Goal: Communication & Community: Answer question/provide support

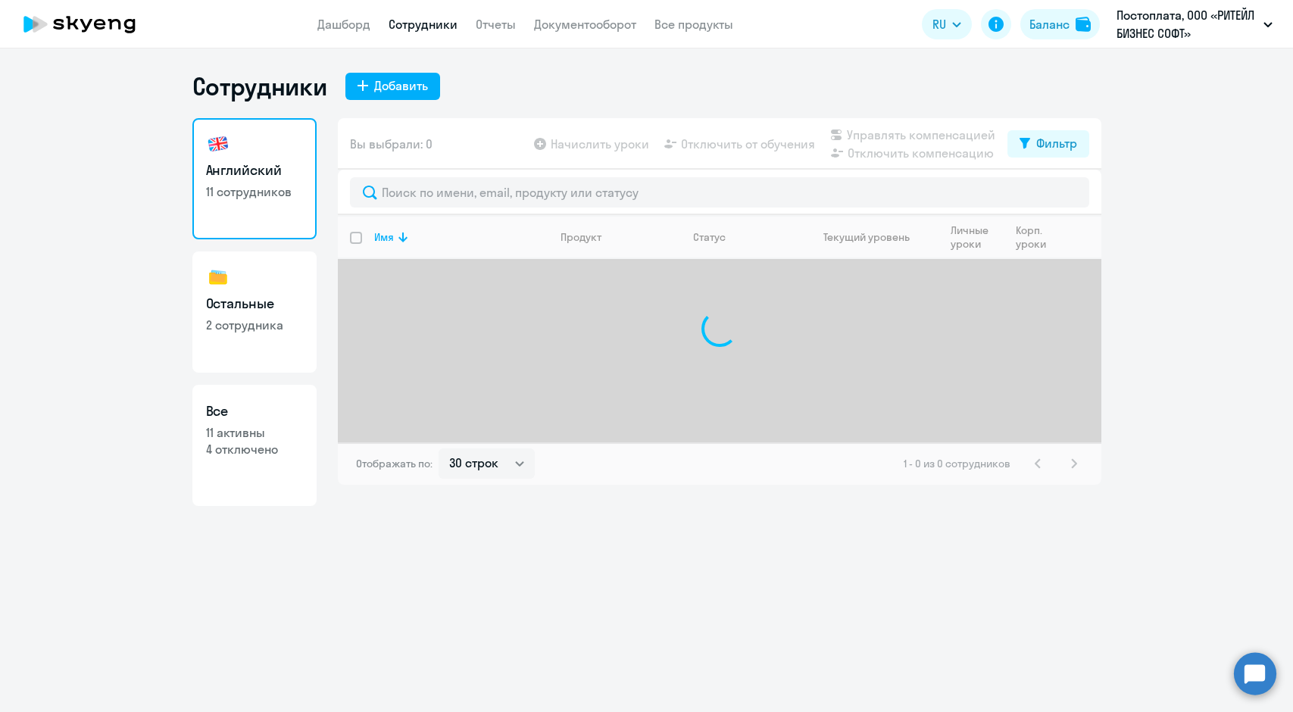
select select "30"
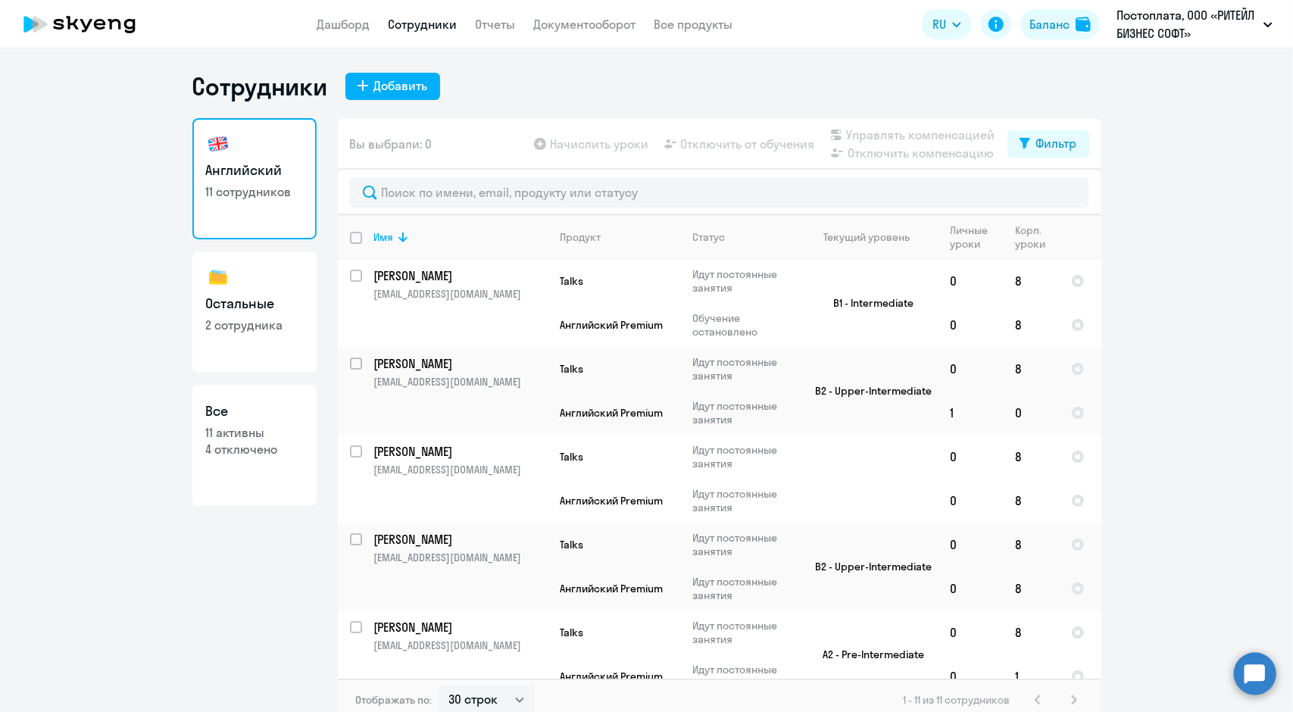
click at [353, 237] on input "deselect all" at bounding box center [365, 247] width 30 height 30
checkbox input "true"
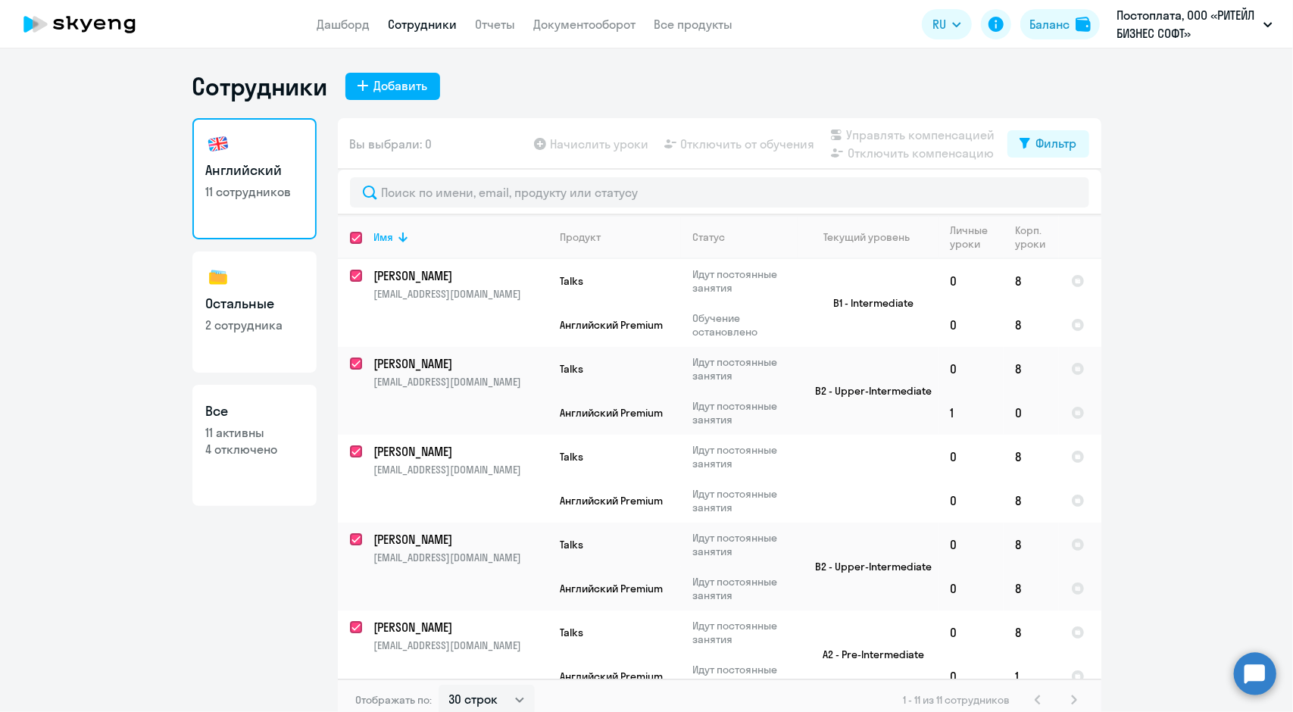
checkbox input "true"
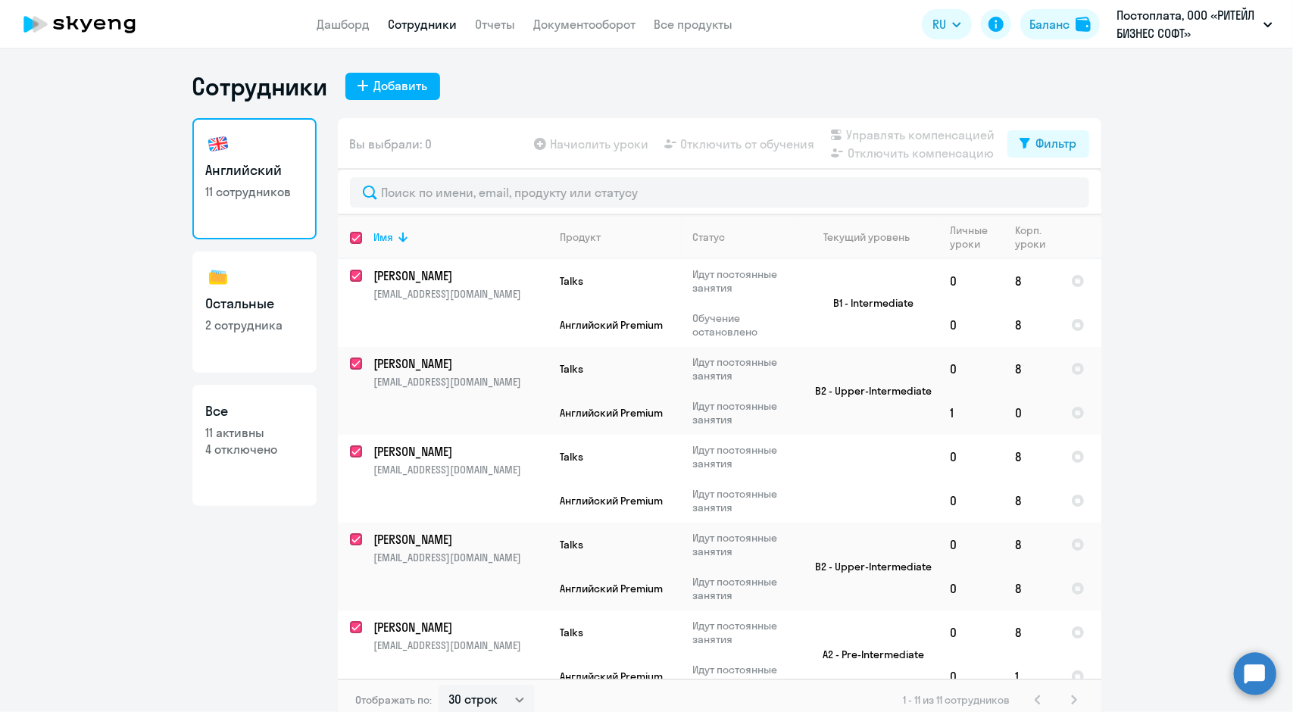
checkbox input "true"
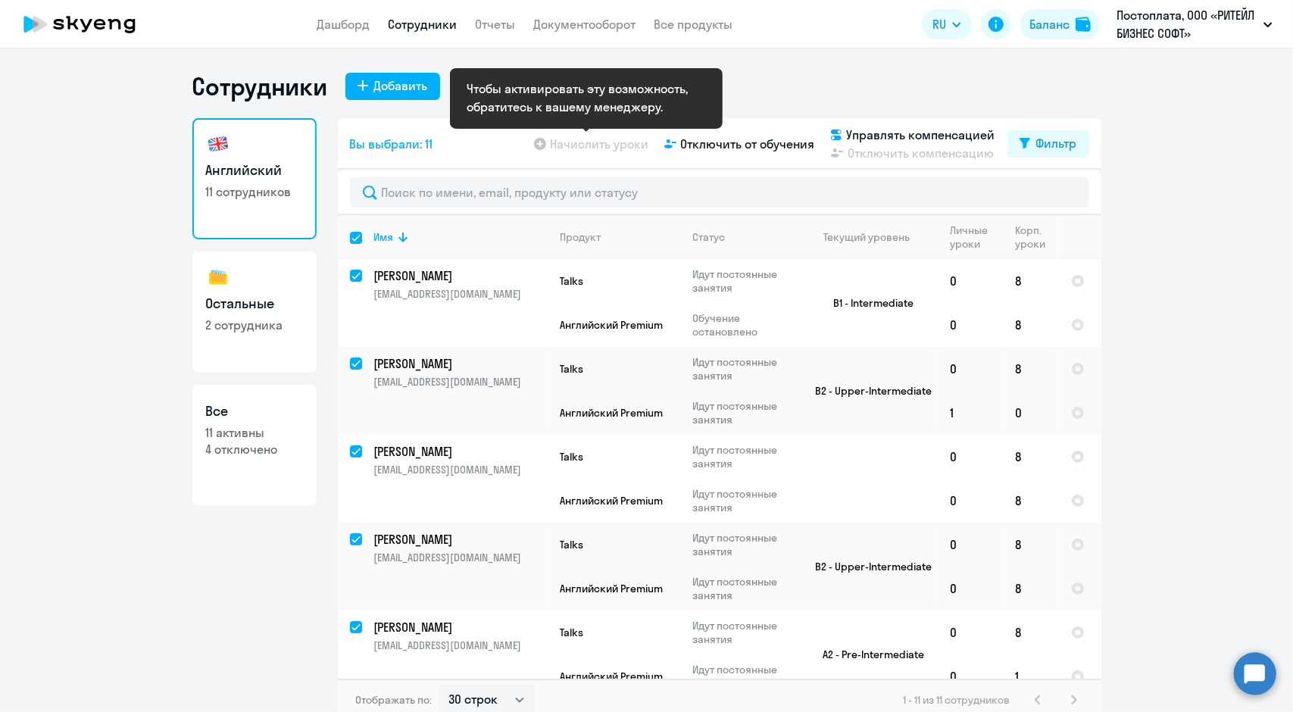
click at [566, 145] on app-table-action-button "Начислить уроки" at bounding box center [590, 144] width 118 height 18
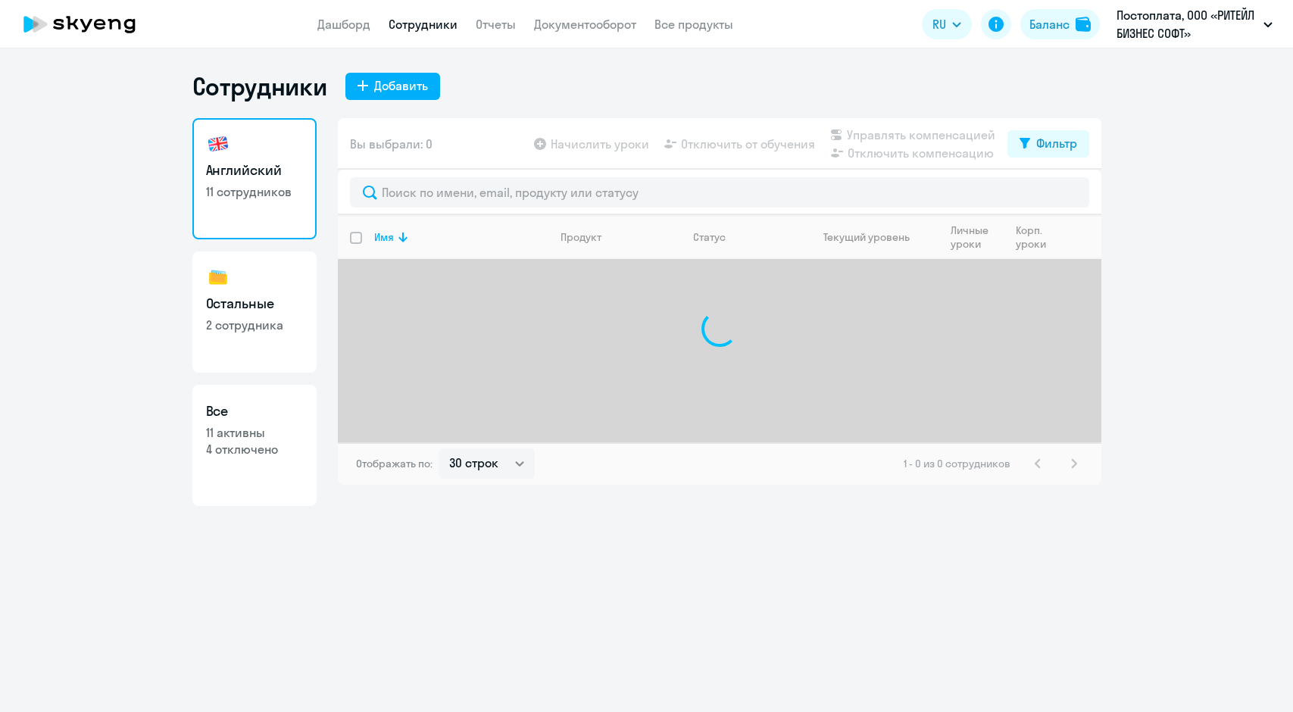
select select "30"
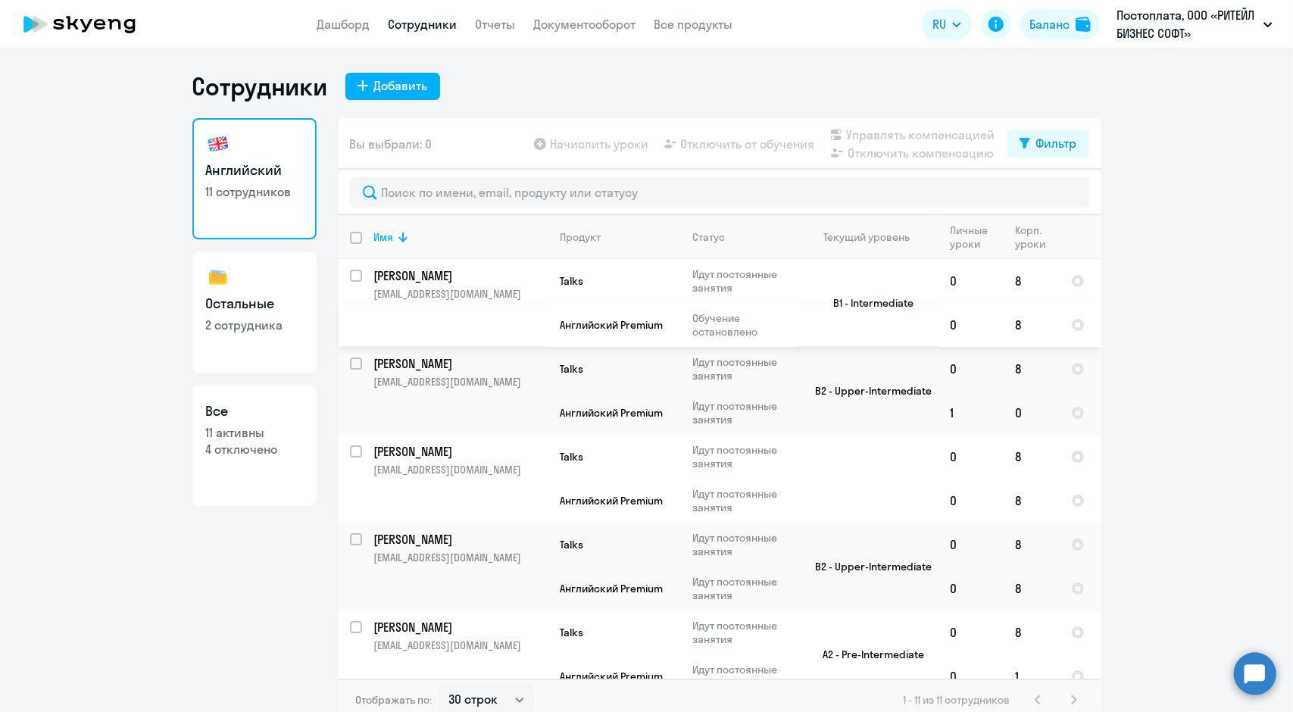
click at [350, 272] on input "select row 3018387" at bounding box center [365, 285] width 30 height 30
click at [350, 272] on input "deselect row 3018387" at bounding box center [365, 285] width 30 height 30
checkbox input "false"
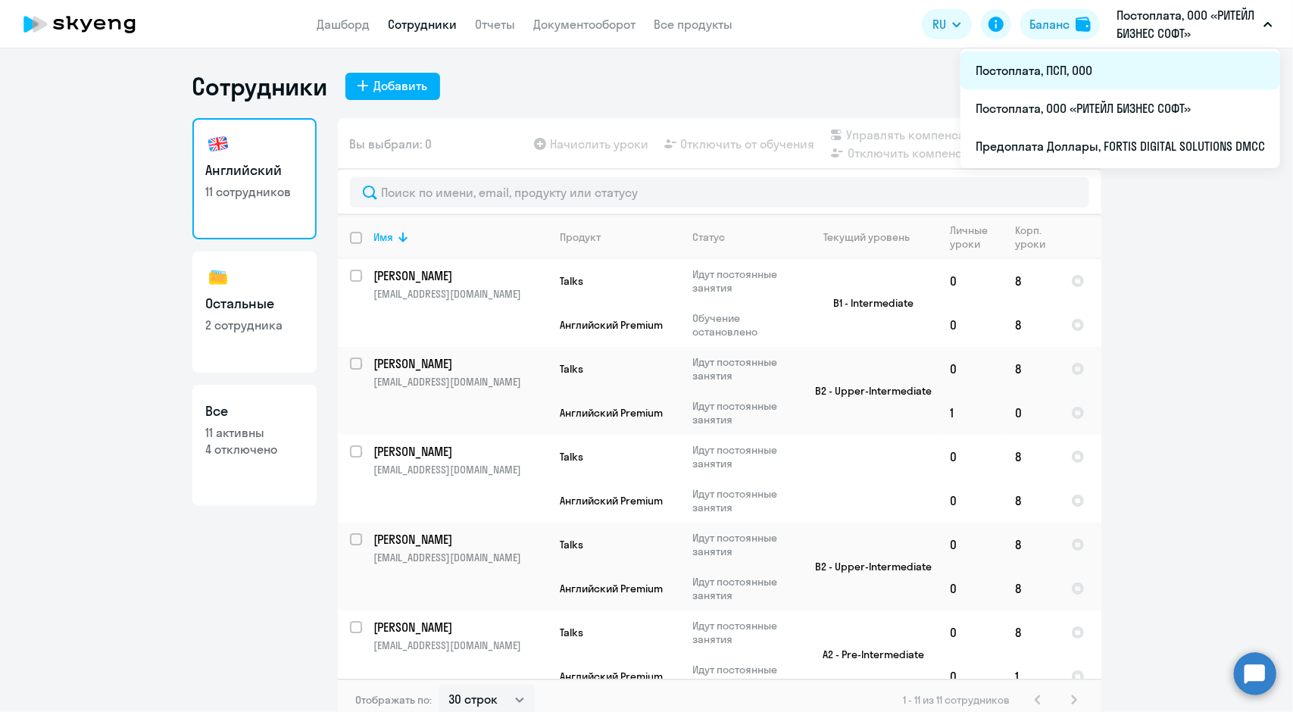
click at [1088, 73] on li "Постоплата, ПСП, ООО" at bounding box center [1121, 71] width 320 height 38
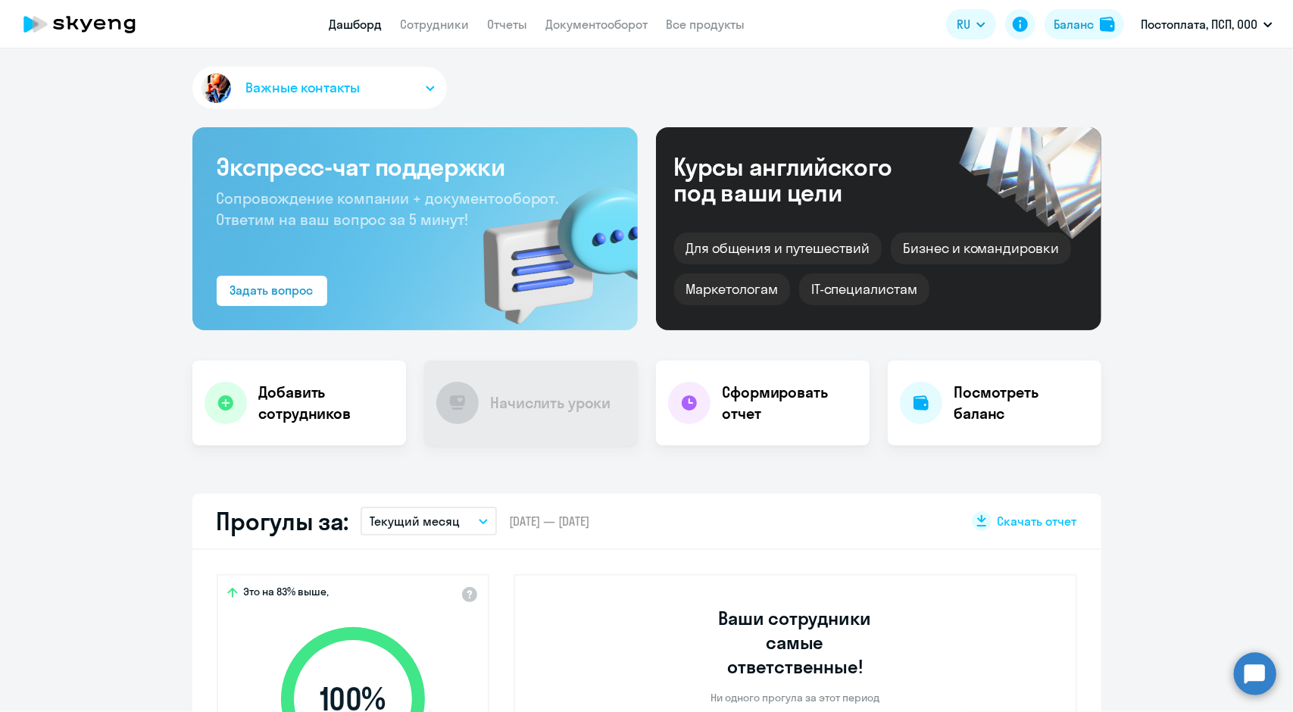
select select "30"
click at [424, 33] on app-menu-item-link "Сотрудники" at bounding box center [435, 24] width 69 height 19
click at [426, 25] on link "Сотрудники" at bounding box center [435, 24] width 69 height 15
select select "30"
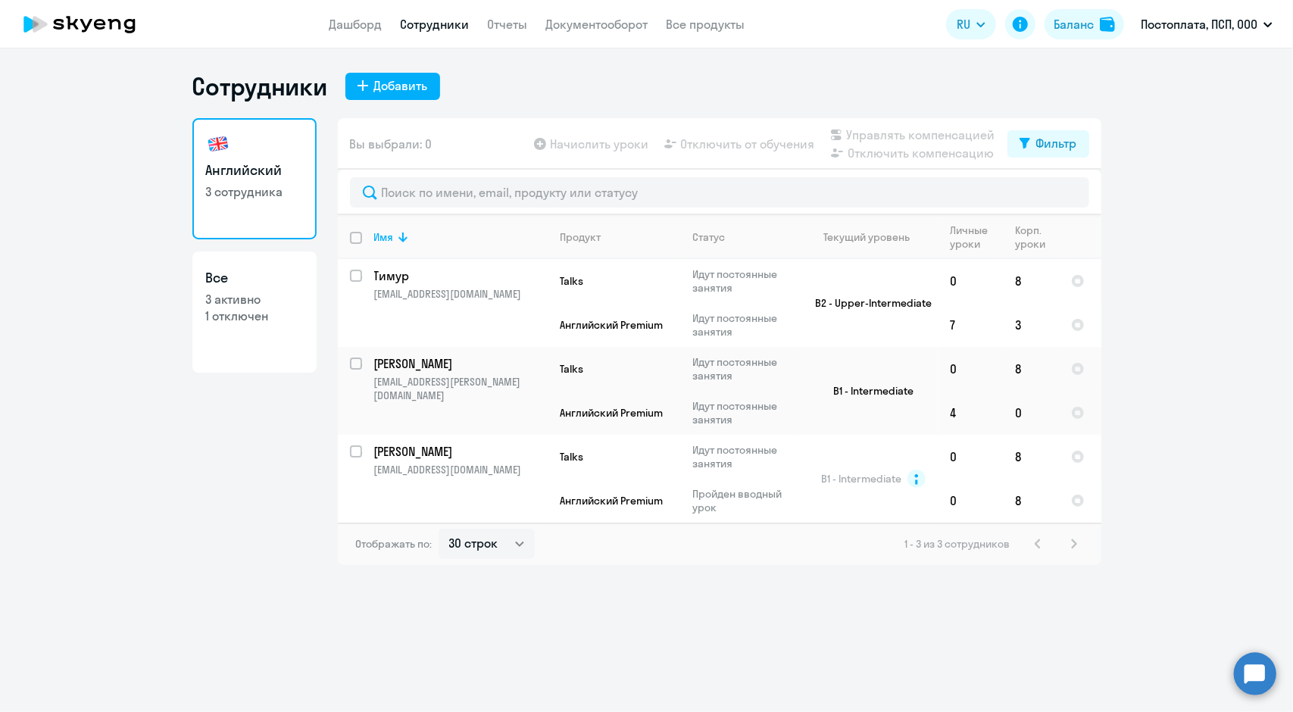
click at [355, 239] on input "deselect all" at bounding box center [365, 247] width 30 height 30
checkbox input "true"
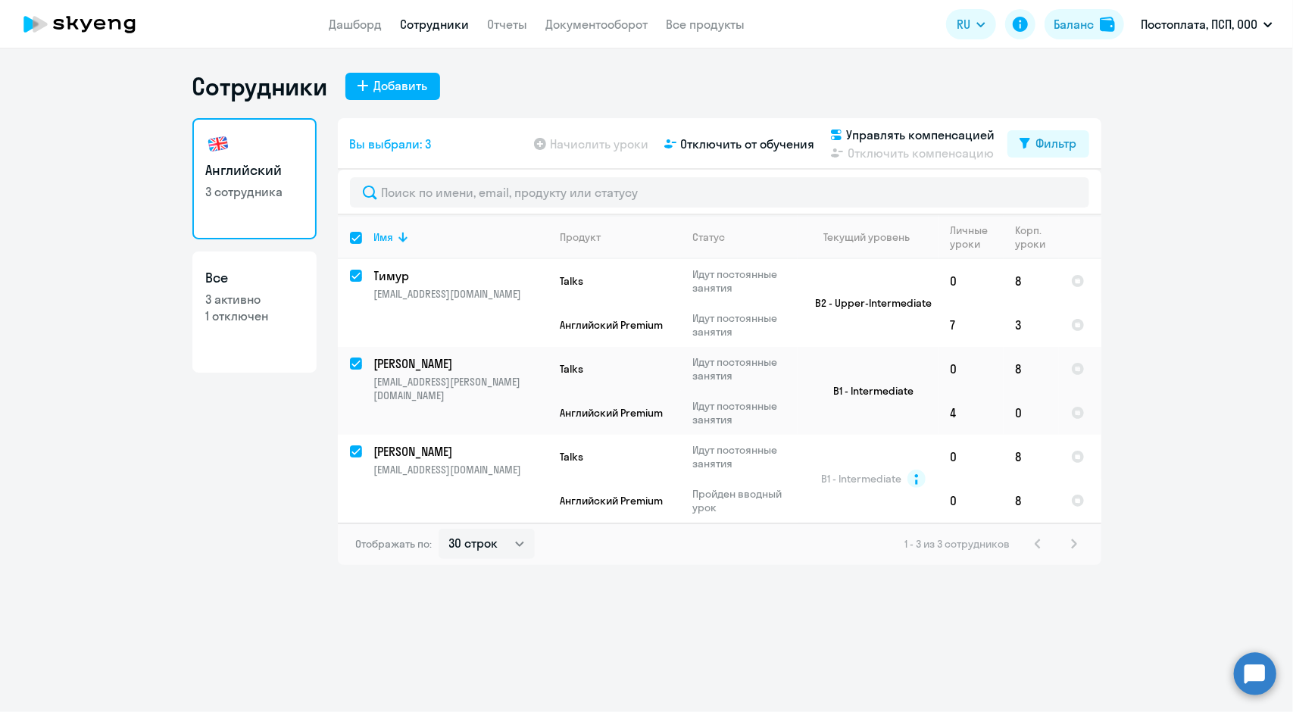
click at [355, 239] on input "select all" at bounding box center [365, 247] width 30 height 30
checkbox input "false"
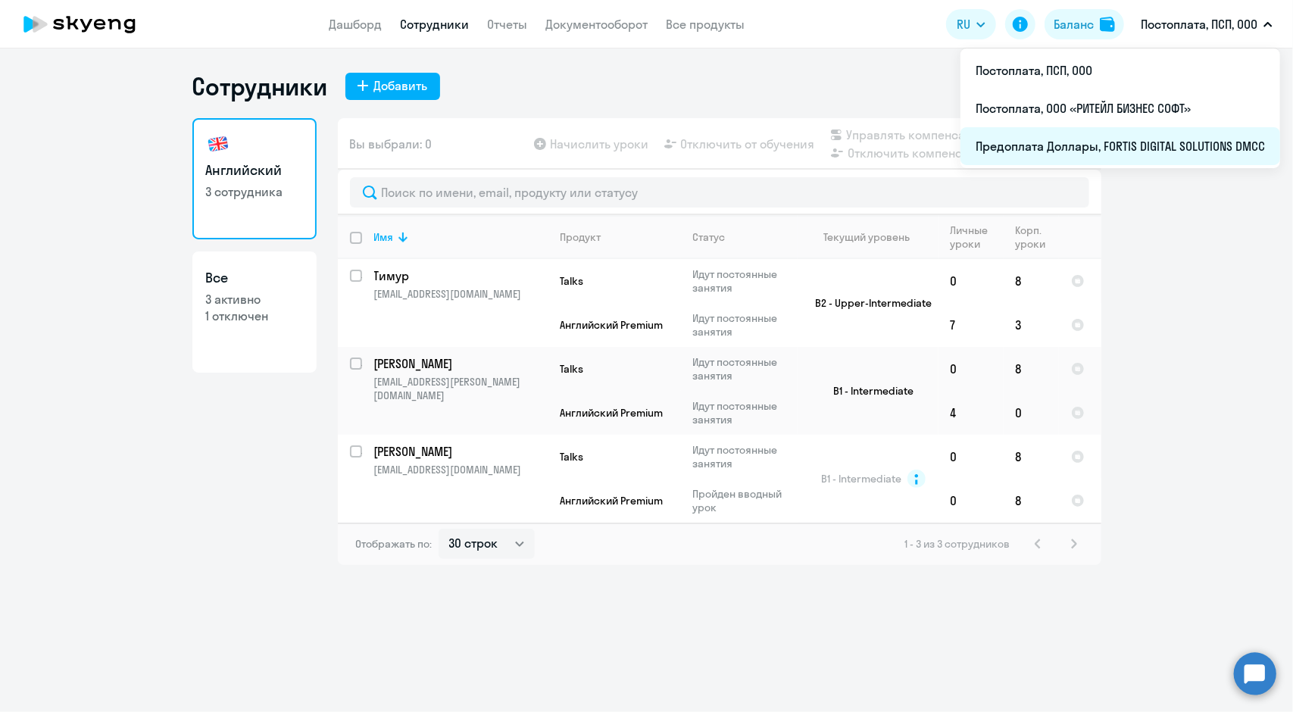
click at [1056, 146] on li "Предоплата Доллары, FORTIS DIGITAL SOLUTIONS DMCC" at bounding box center [1121, 146] width 320 height 38
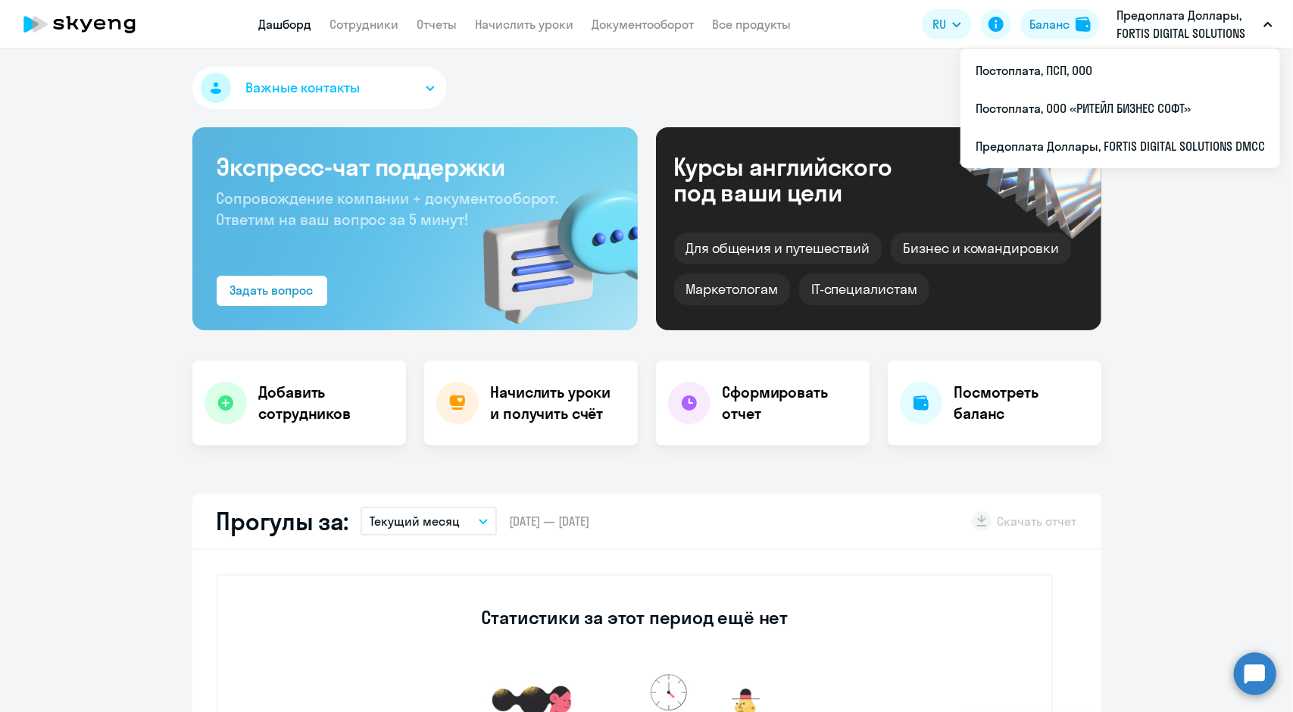
select select "30"
click at [1136, 27] on p "Предоплата Доллары, FORTIS DIGITAL SOLUTIONS DMCC" at bounding box center [1187, 24] width 141 height 36
click at [1181, 20] on p "Предоплата Доллары, FORTIS DIGITAL SOLUTIONS DMCC" at bounding box center [1187, 24] width 141 height 36
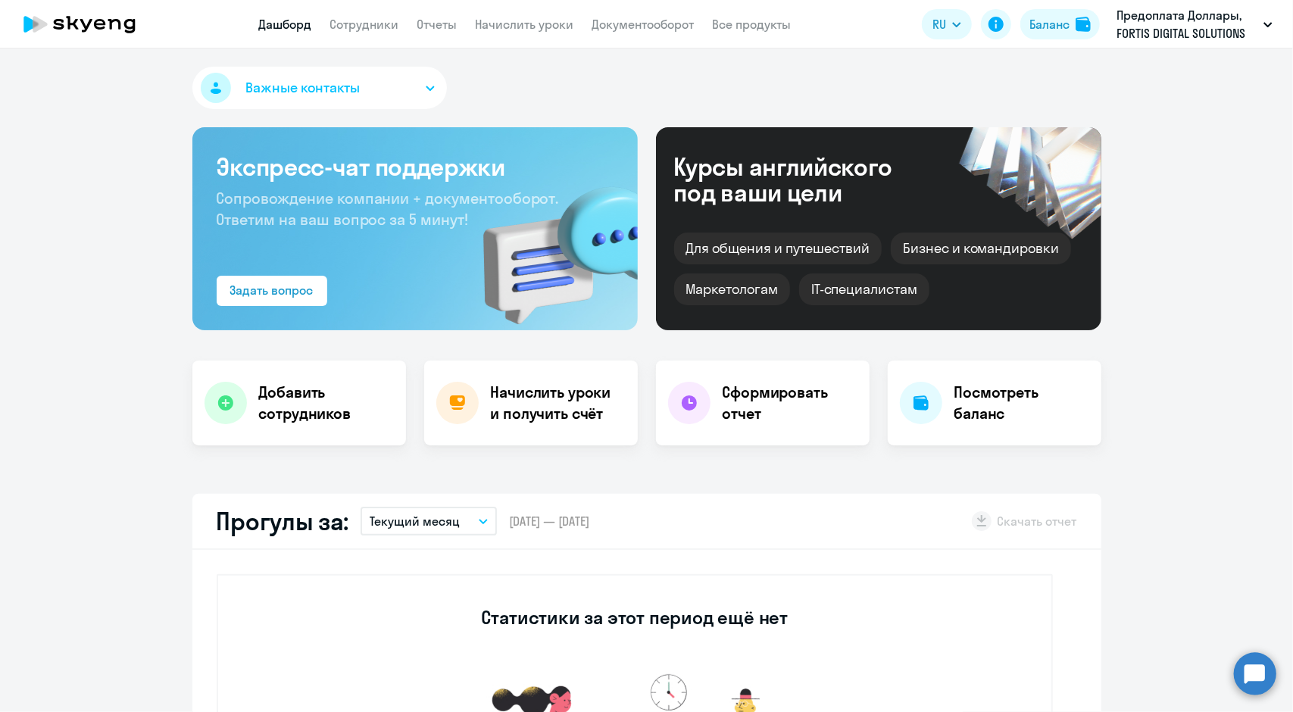
click at [1181, 20] on p "Предоплата Доллары, FORTIS DIGITAL SOLUTIONS DMCC" at bounding box center [1187, 24] width 141 height 36
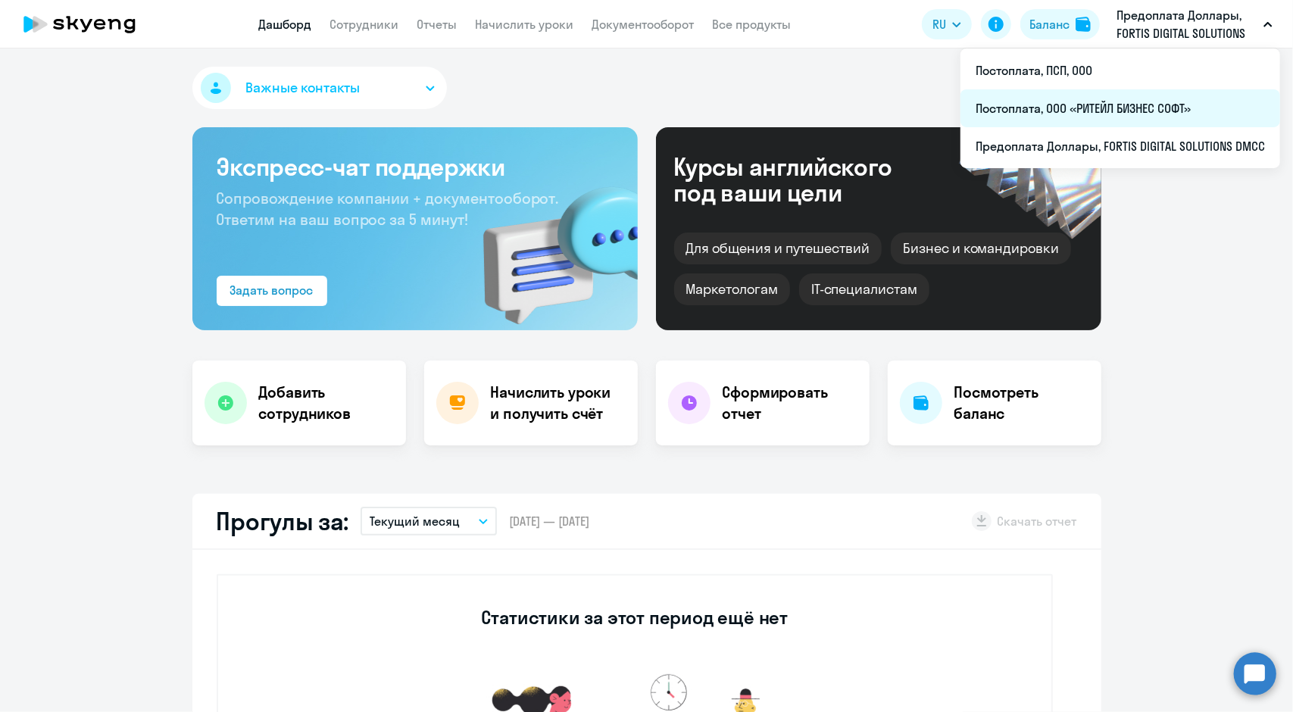
click at [1068, 112] on li "Постоплата, ООО «РИТЕЙЛ БИЗНЕС СОФТ»" at bounding box center [1121, 108] width 320 height 38
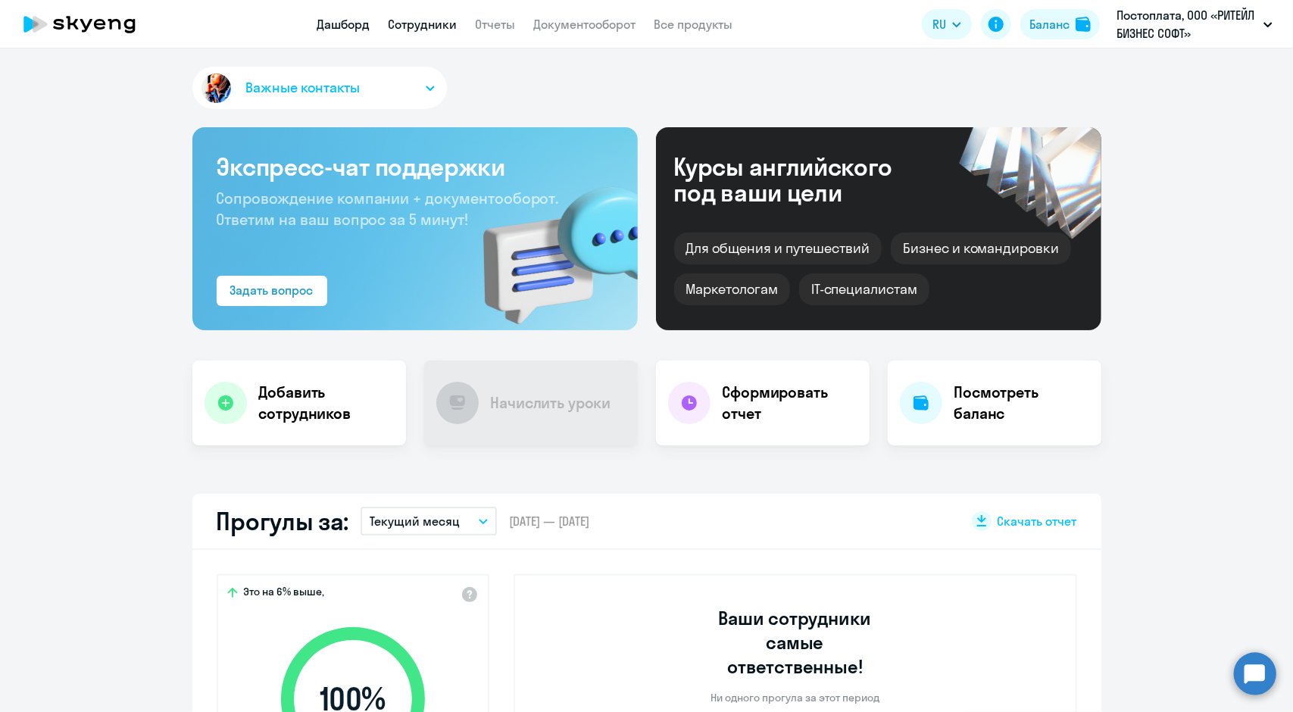
select select "30"
click at [415, 25] on link "Сотрудники" at bounding box center [423, 24] width 69 height 15
select select "30"
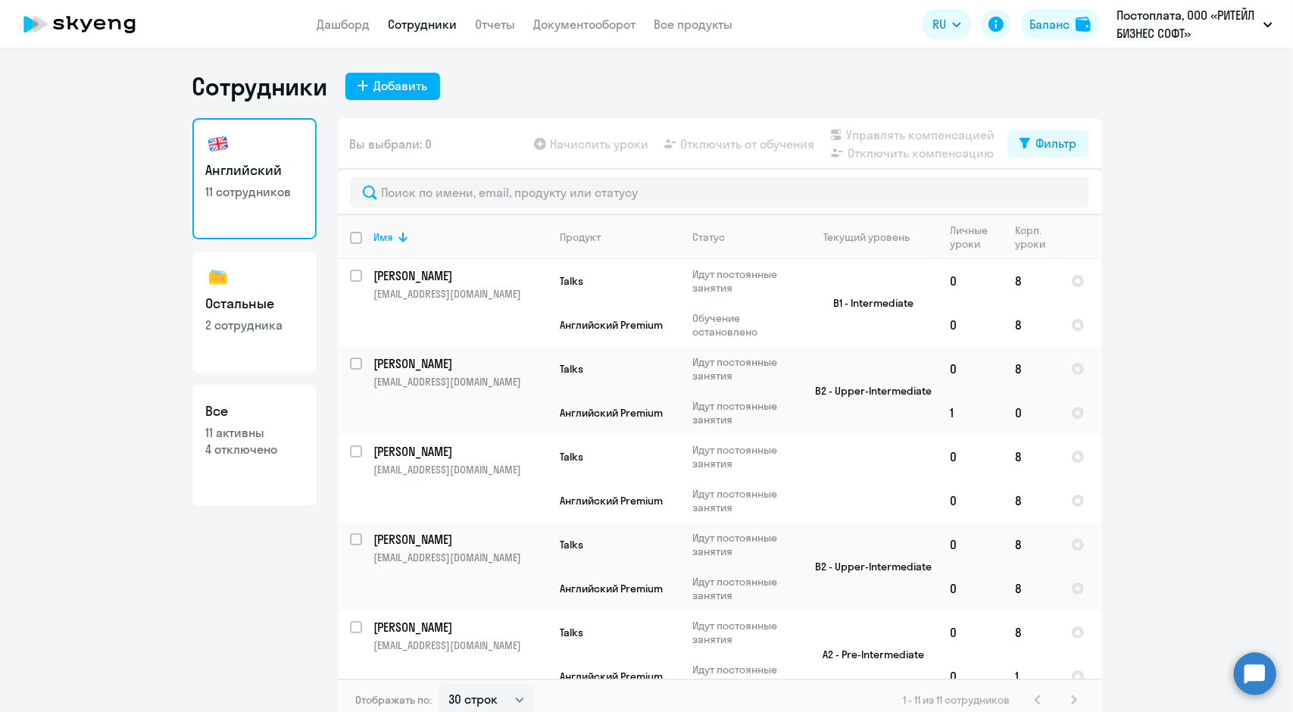
click at [350, 245] on input "deselect all" at bounding box center [365, 247] width 30 height 30
checkbox input "true"
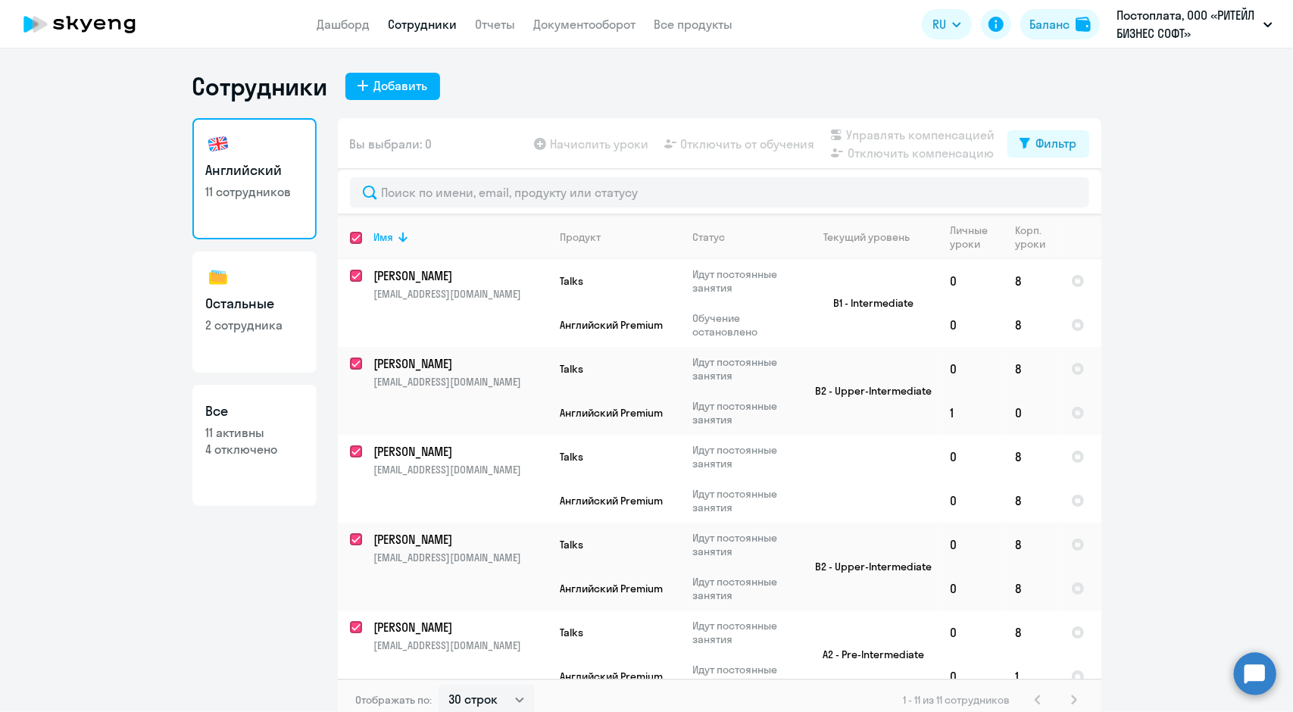
checkbox input "true"
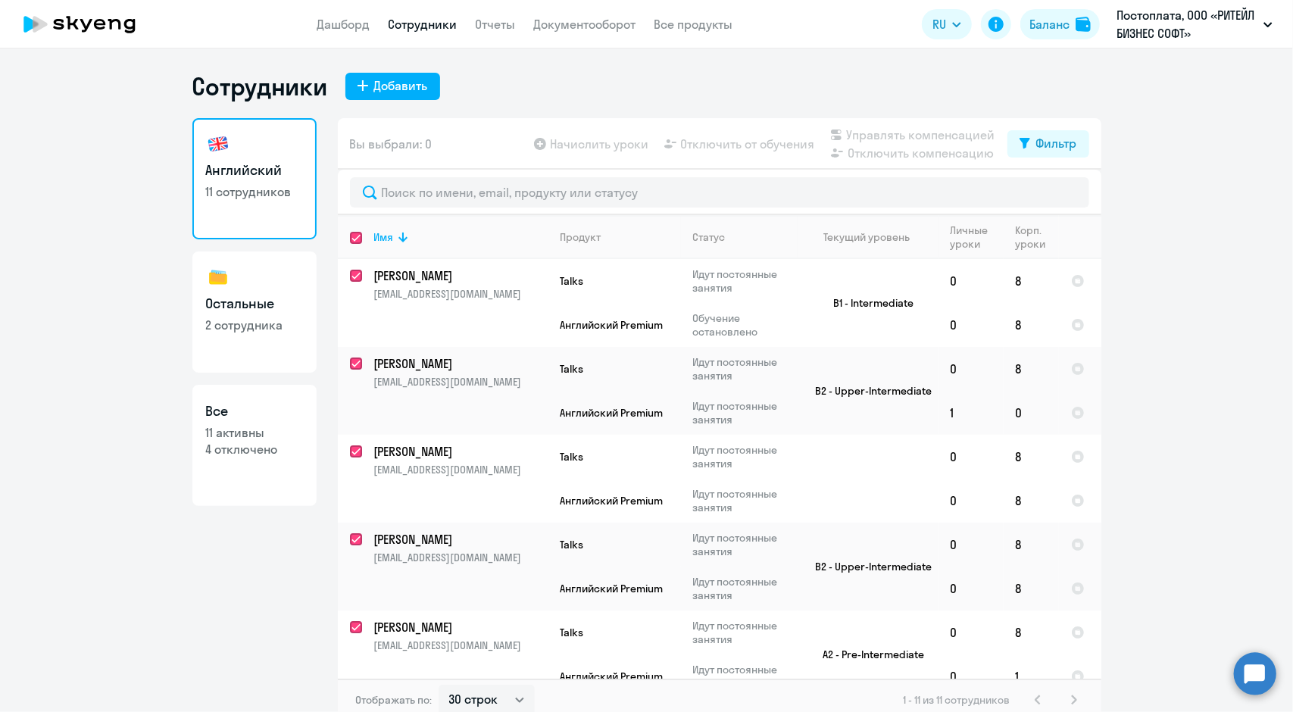
checkbox input "true"
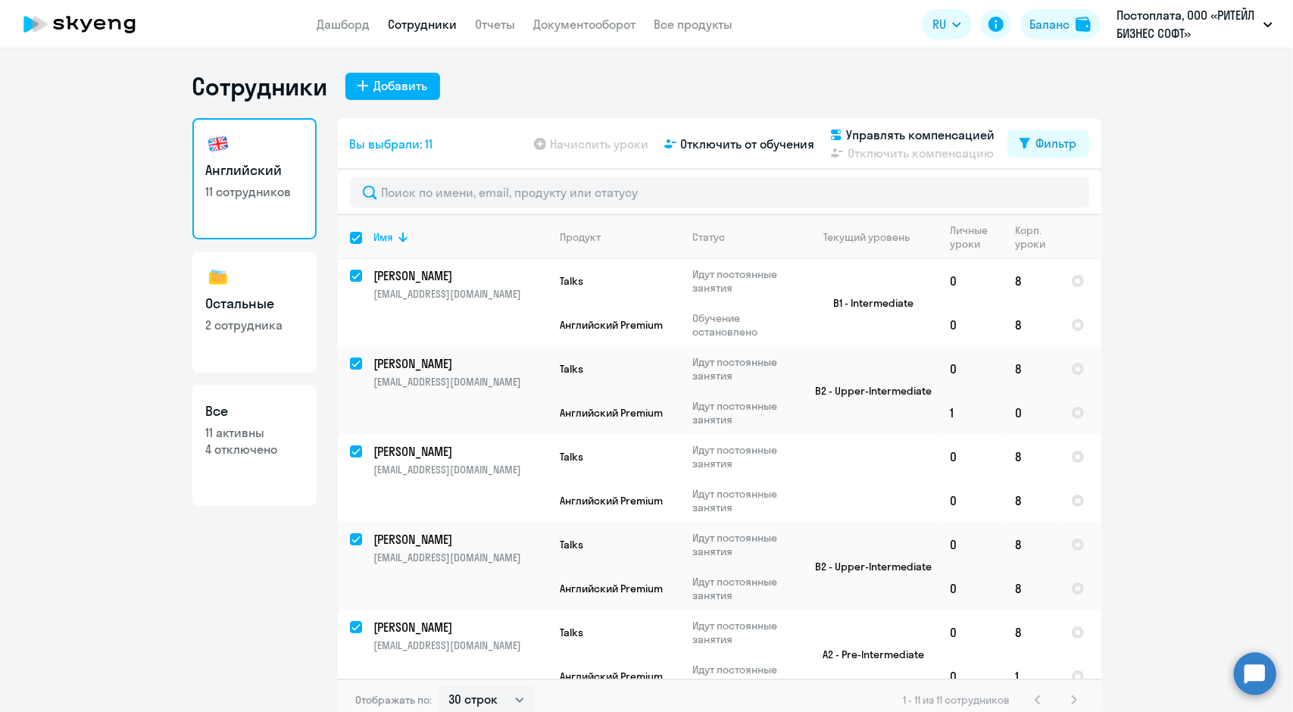
click at [350, 245] on input "select all" at bounding box center [365, 247] width 30 height 30
checkbox input "false"
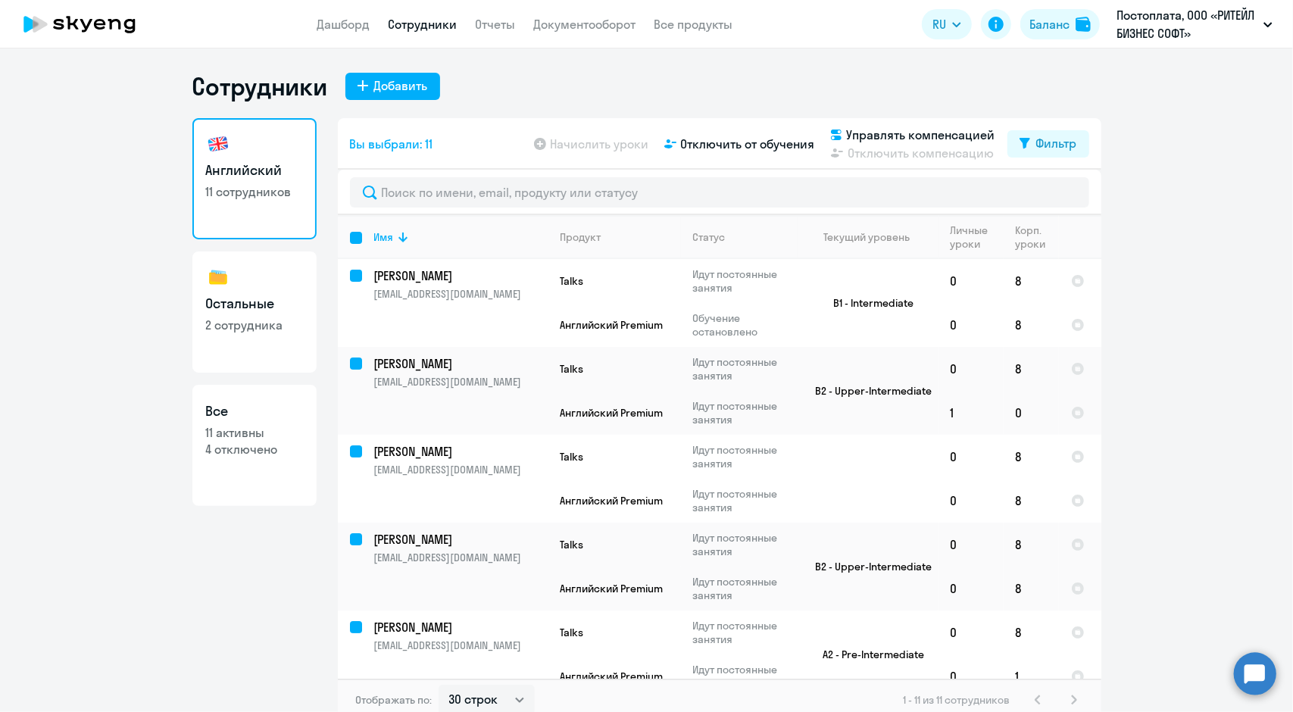
checkbox input "false"
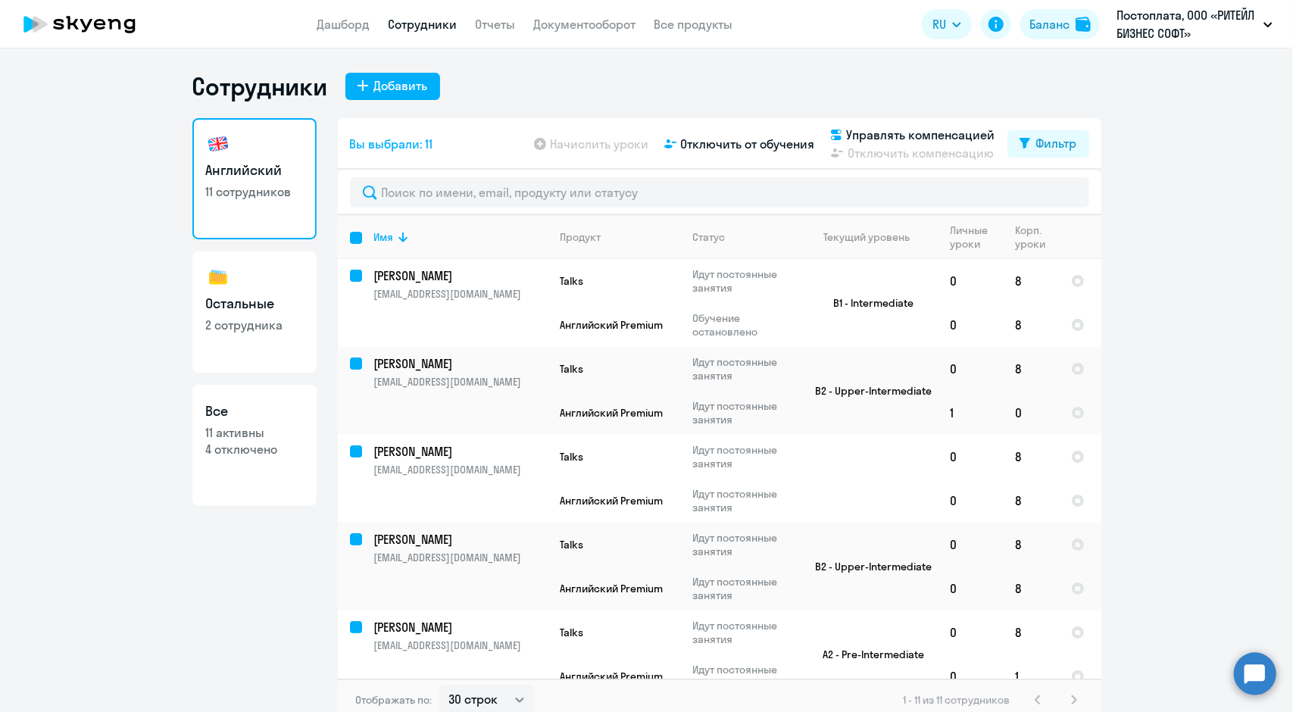
checkbox input "false"
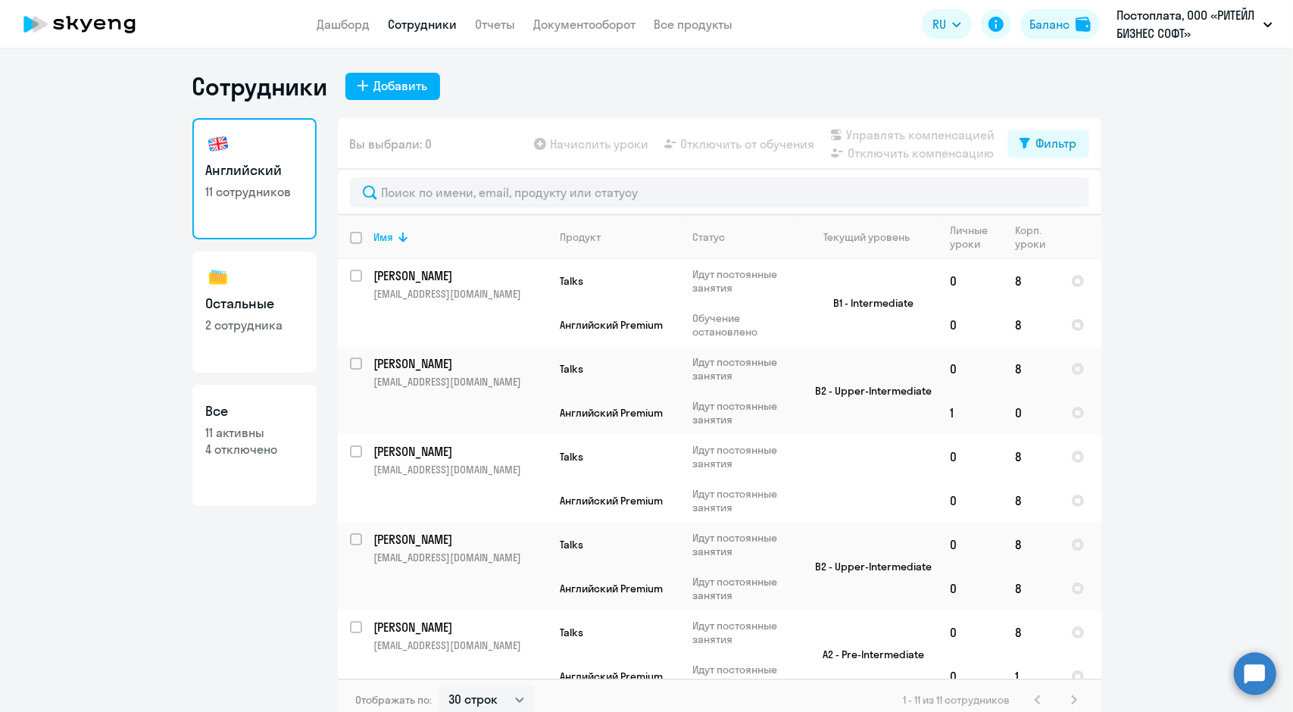
click at [1250, 671] on circle at bounding box center [1255, 673] width 42 height 42
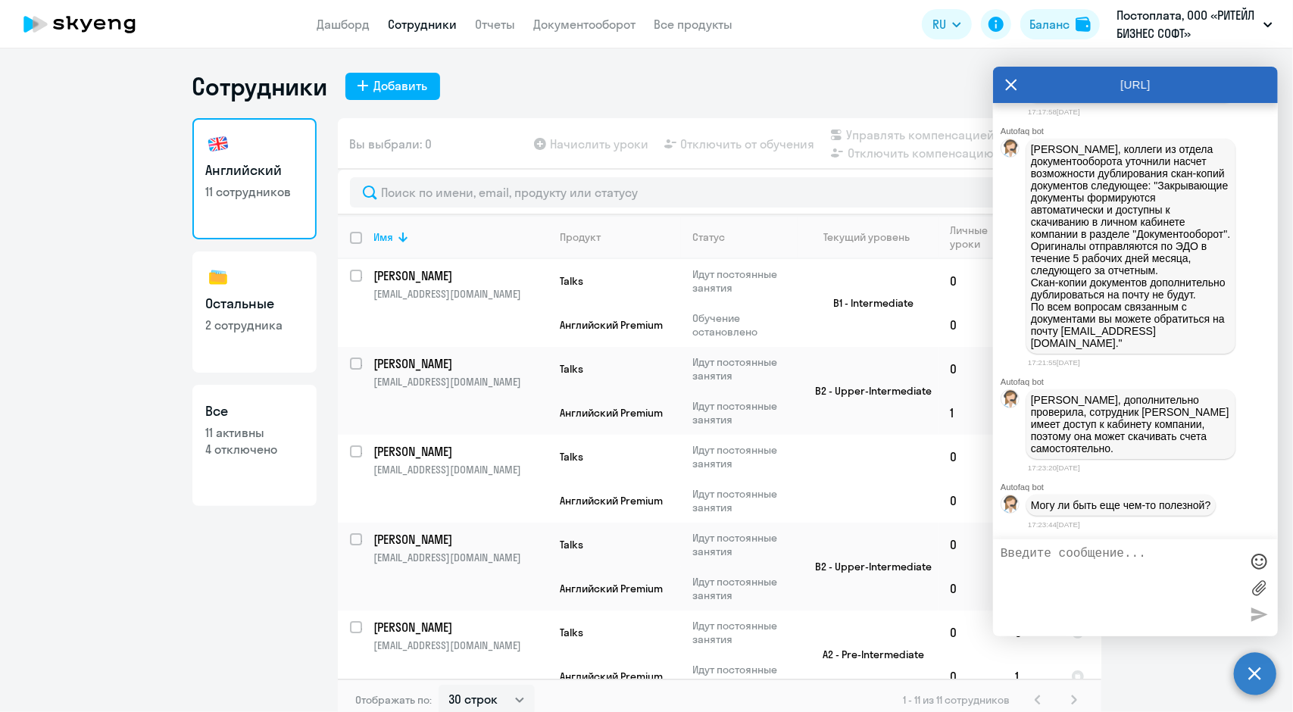
click at [1117, 581] on textarea at bounding box center [1120, 588] width 239 height 82
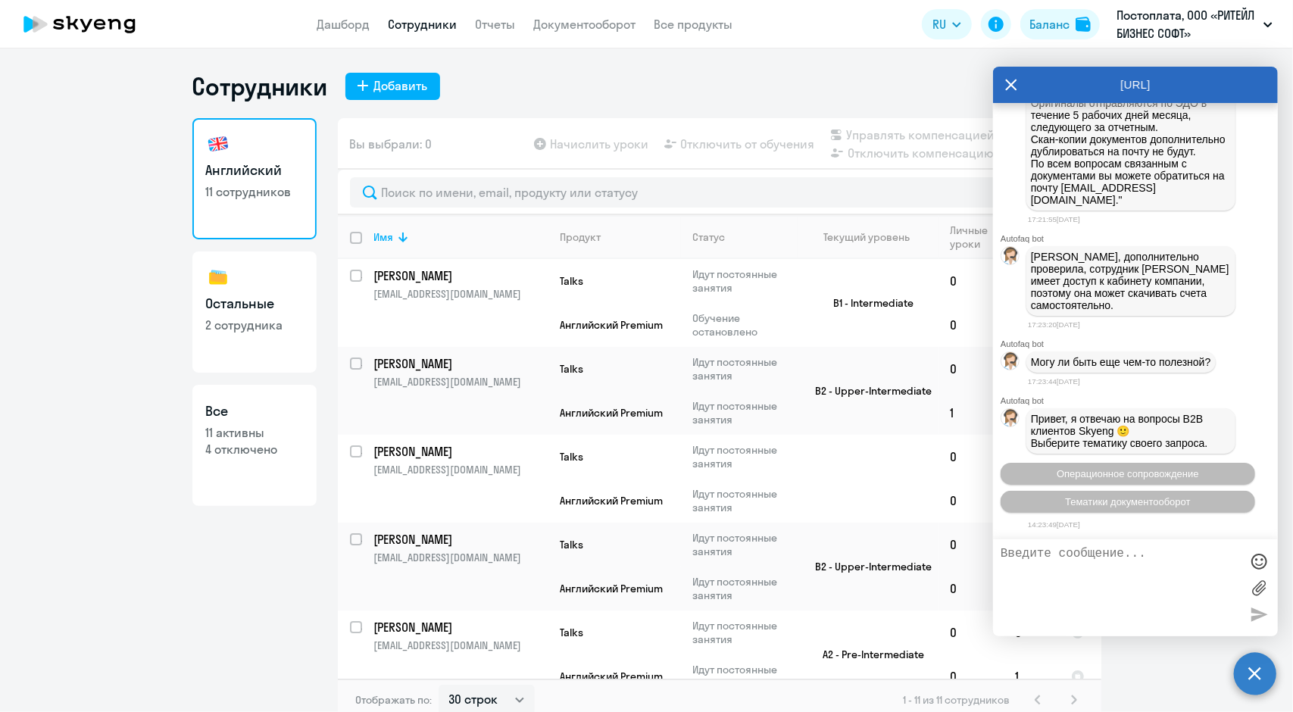
scroll to position [11751, 0]
type textarea "Добрый день. Оплата по счету прошла. Прошу открыть возможность начисления уроков"
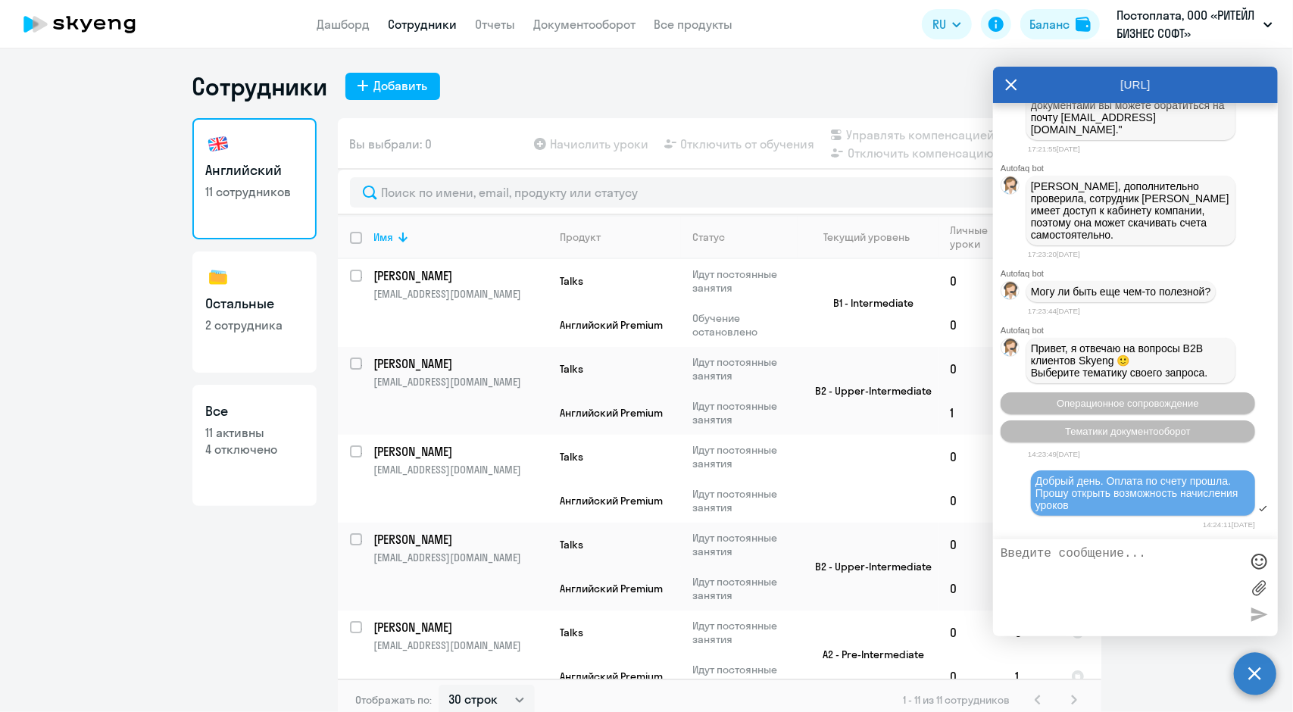
scroll to position [11940, 0]
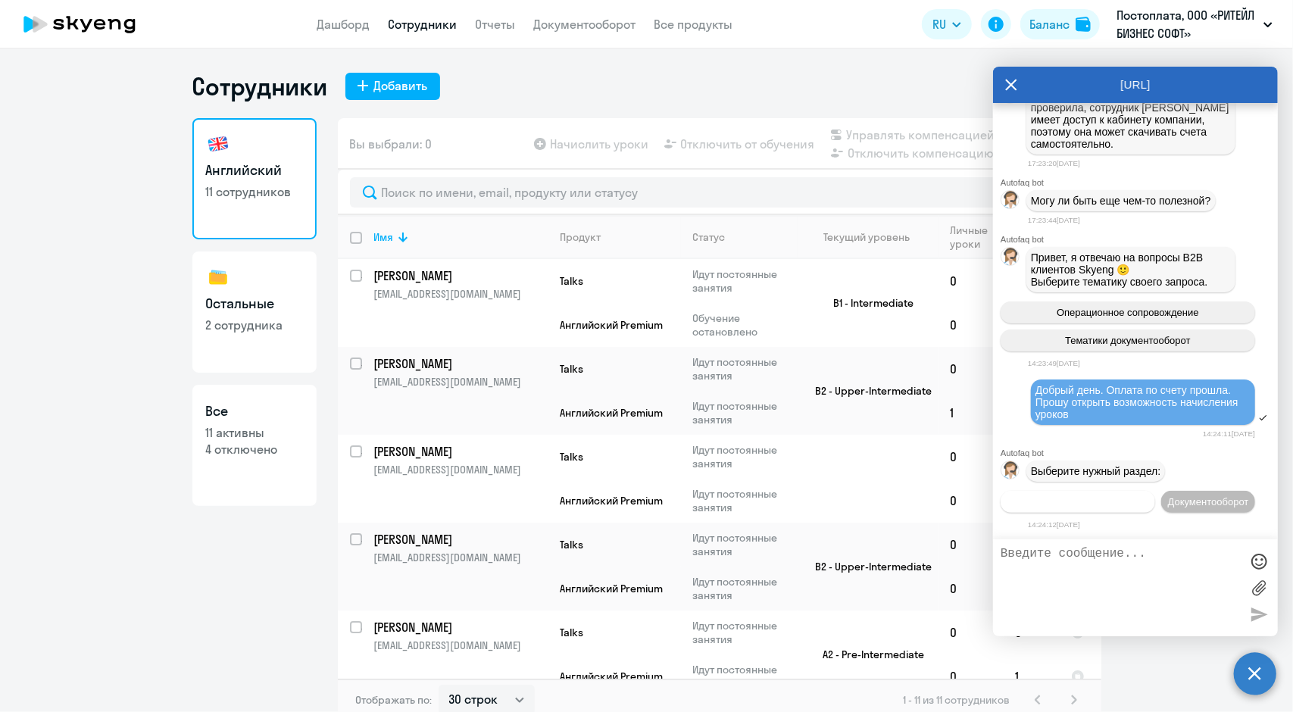
click at [1149, 496] on span "Операционное сопровождение" at bounding box center [1078, 501] width 142 height 11
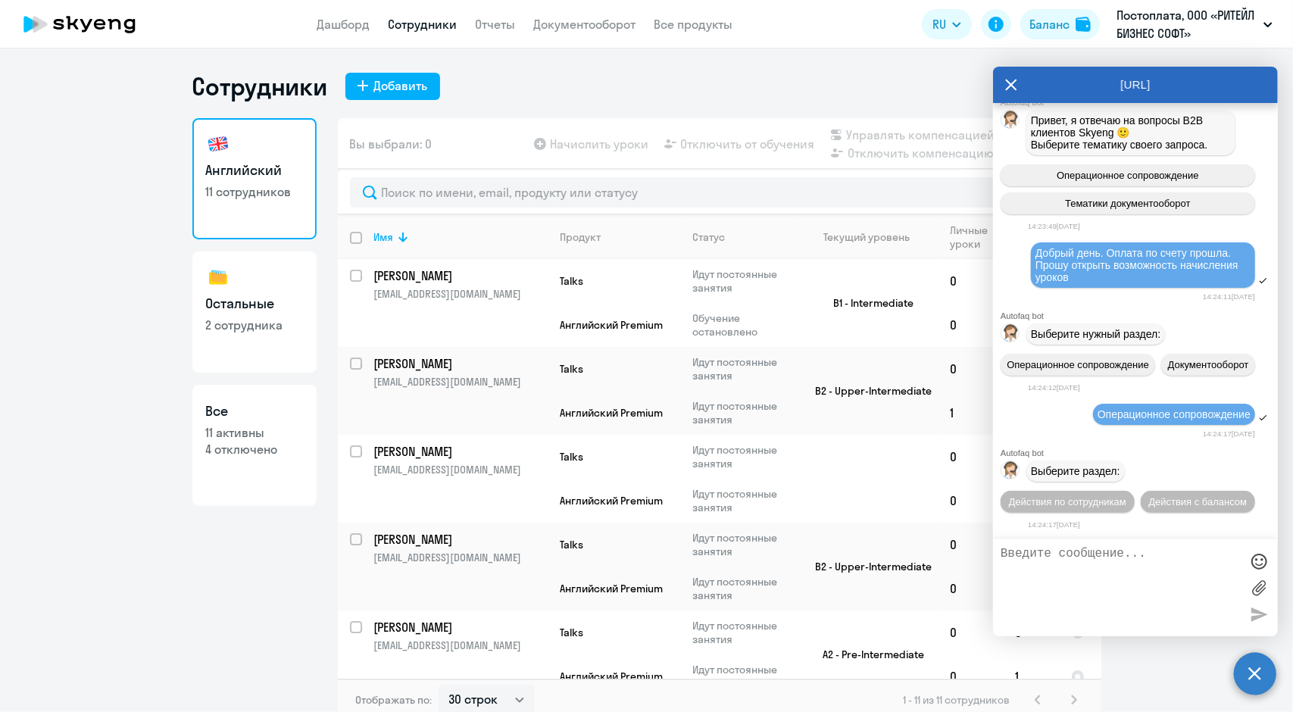
scroll to position [12077, 0]
click at [1164, 505] on span "Действия с балансом" at bounding box center [1197, 501] width 98 height 11
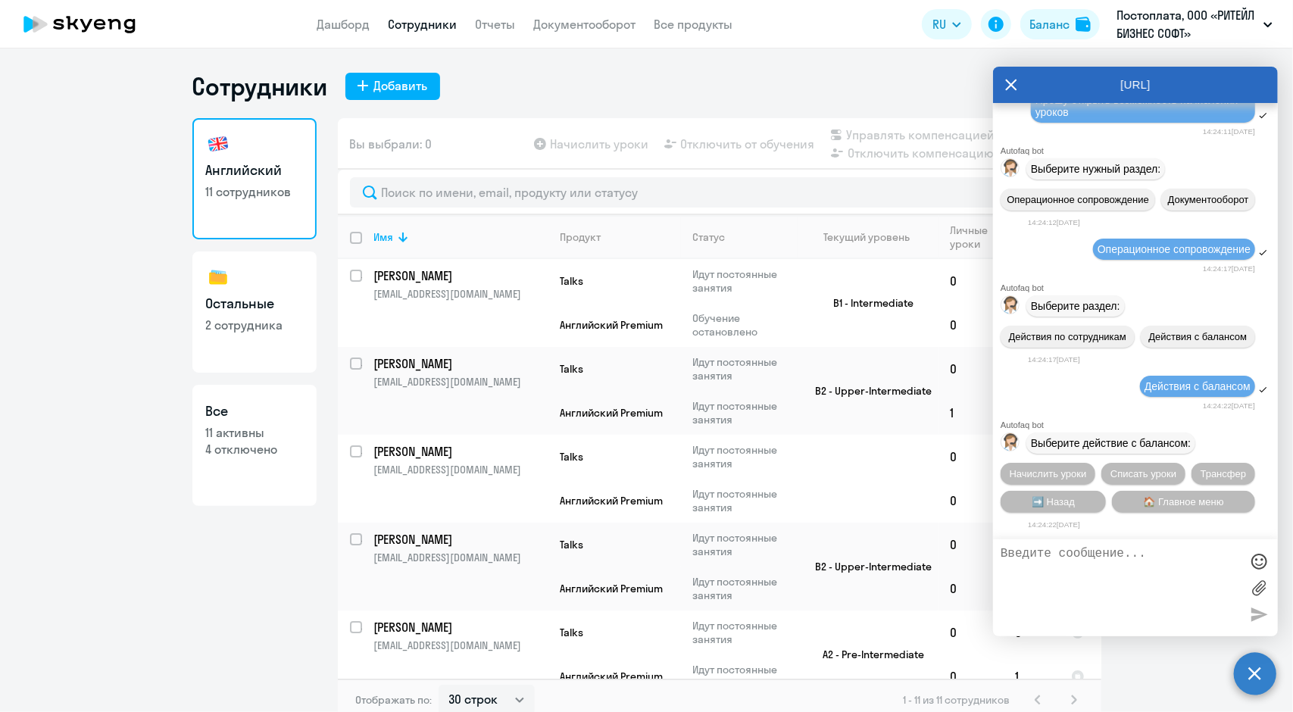
scroll to position [12244, 0]
click at [1079, 475] on span "Начислить уроки" at bounding box center [1048, 473] width 77 height 11
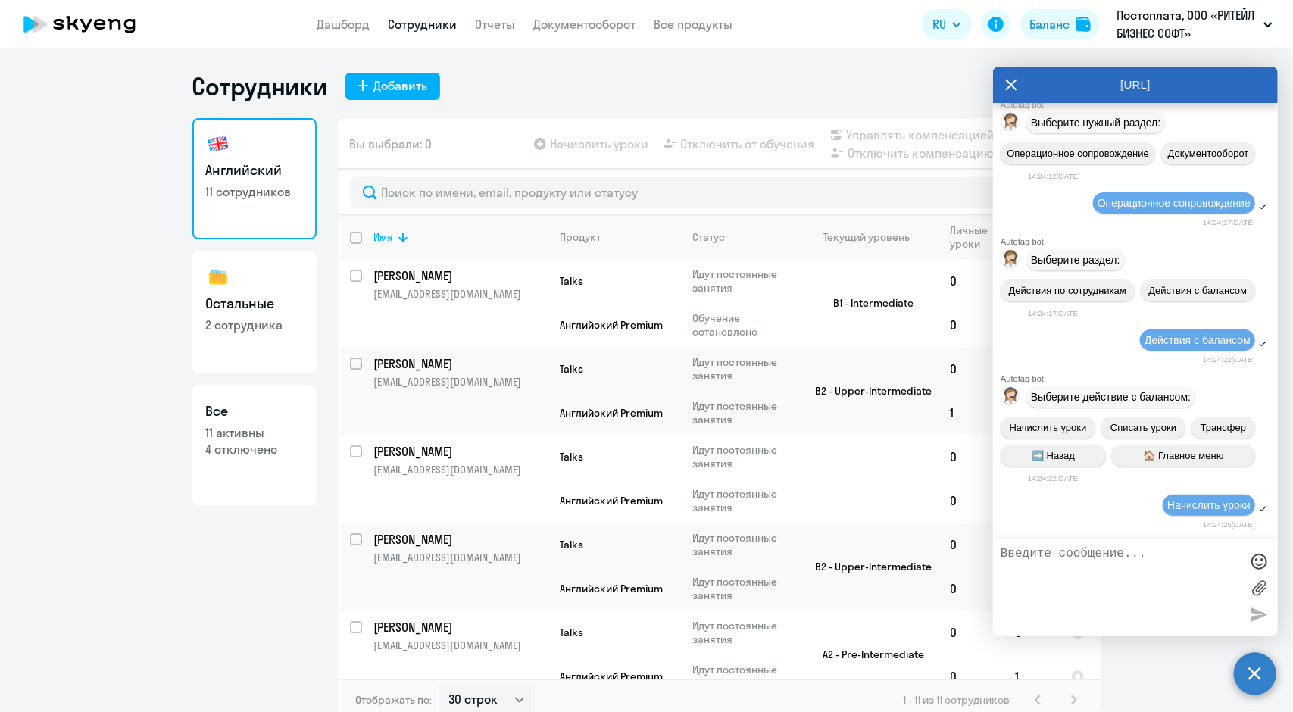
scroll to position [12438, 0]
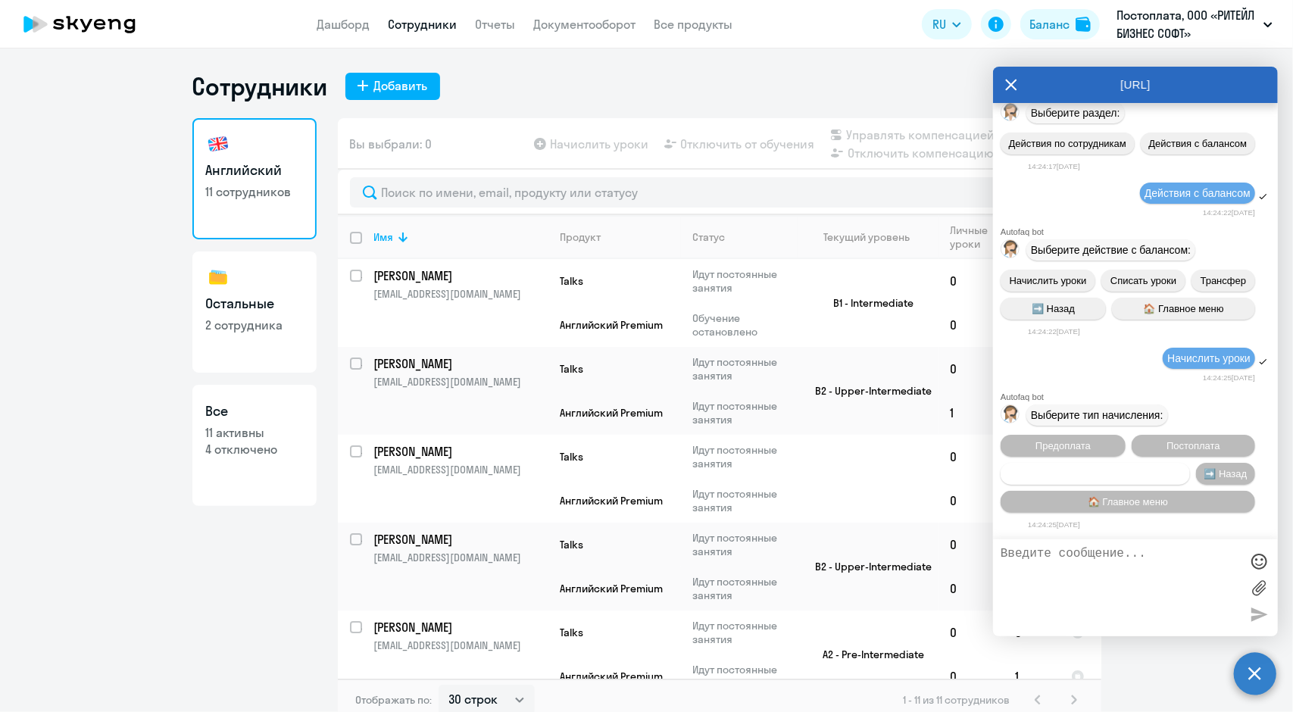
click at [1084, 476] on span "Счет оплачен, но уроки не начислены" at bounding box center [1095, 473] width 173 height 11
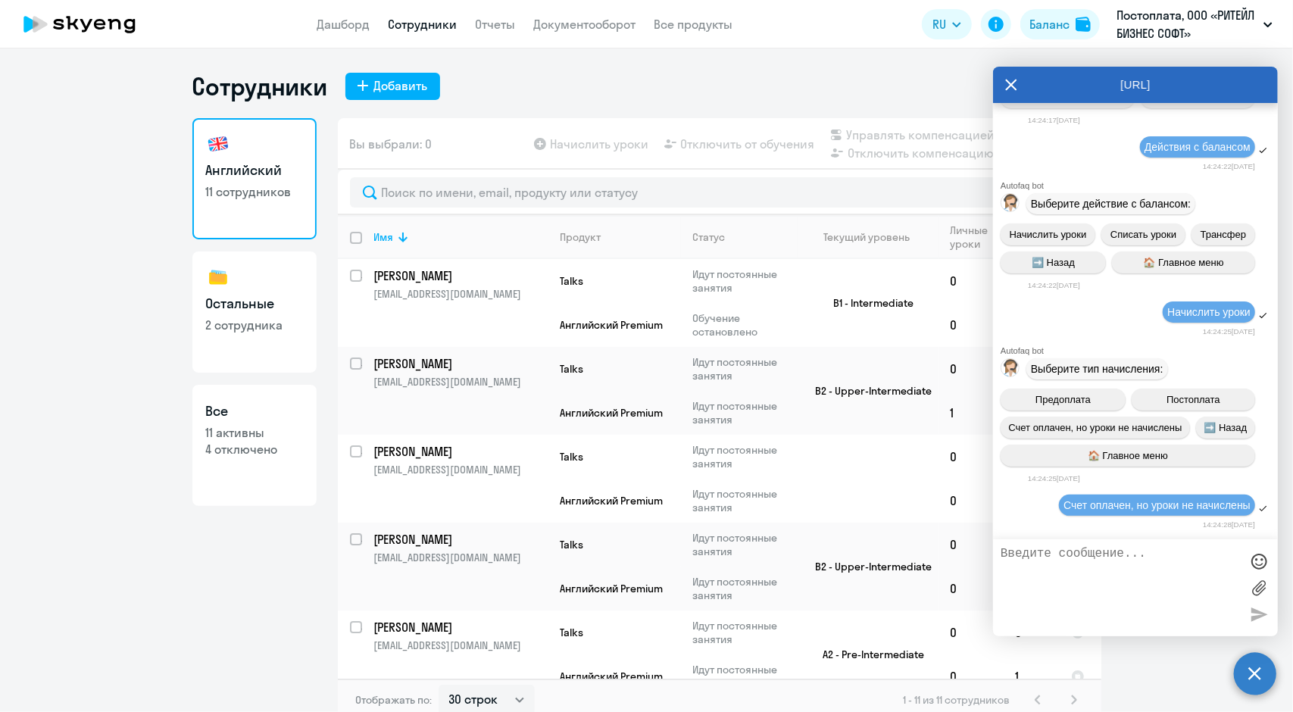
scroll to position [12484, 0]
click at [1142, 555] on textarea at bounding box center [1120, 588] width 239 height 82
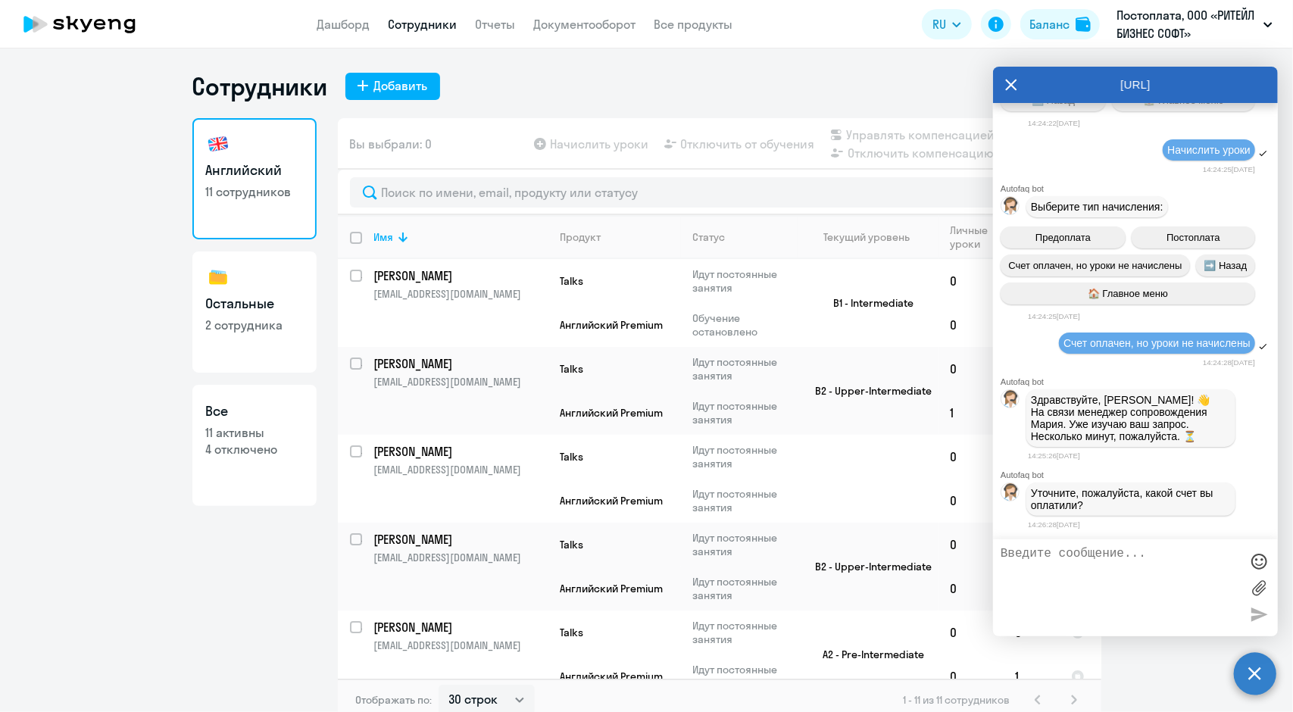
scroll to position [12652, 0]
click at [1257, 587] on label at bounding box center [1259, 587] width 23 height 23
click at [0, 0] on input "file" at bounding box center [0, 0] width 0 height 0
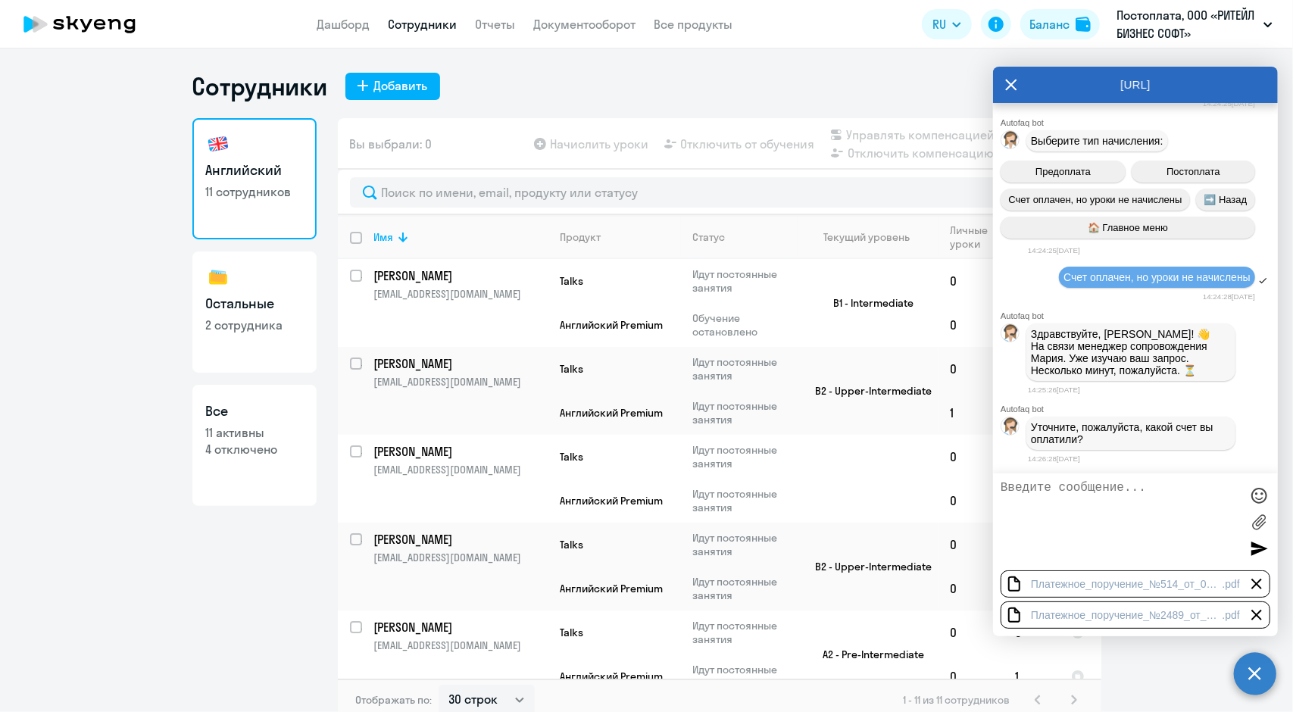
click at [1159, 492] on textarea at bounding box center [1120, 522] width 239 height 82
type textarea "эти"
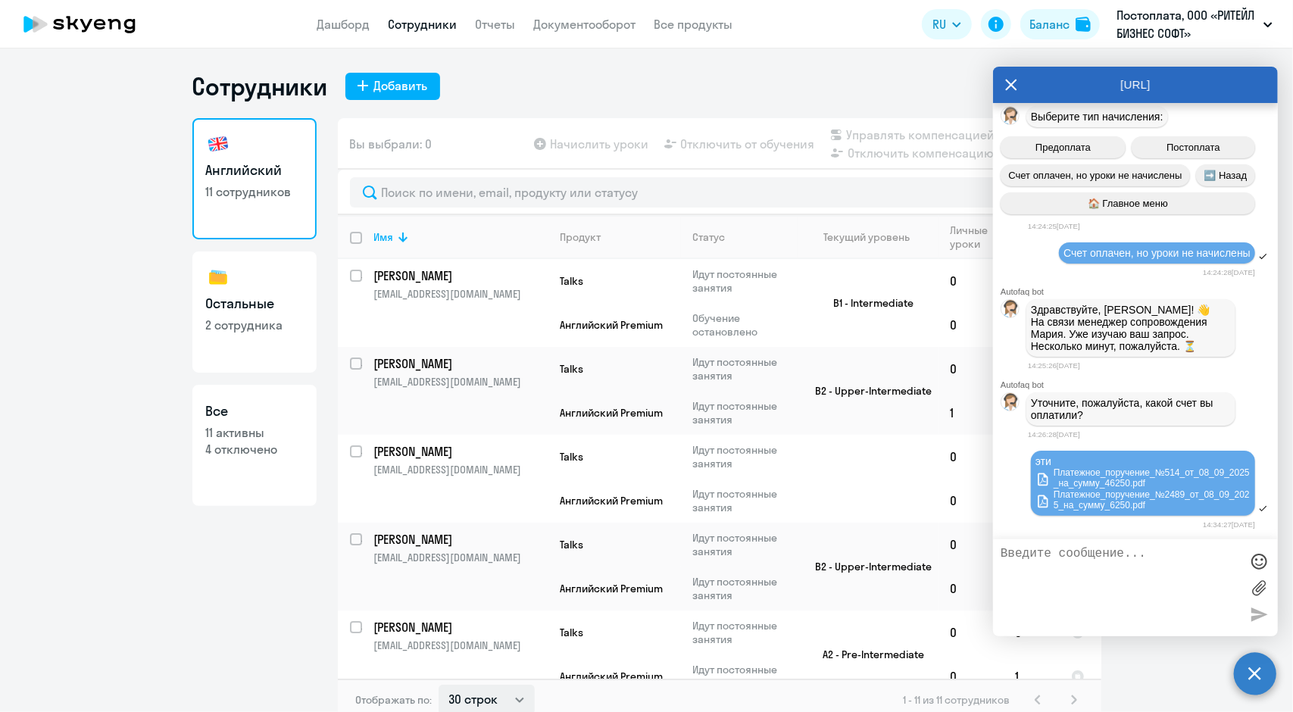
scroll to position [12812, 0]
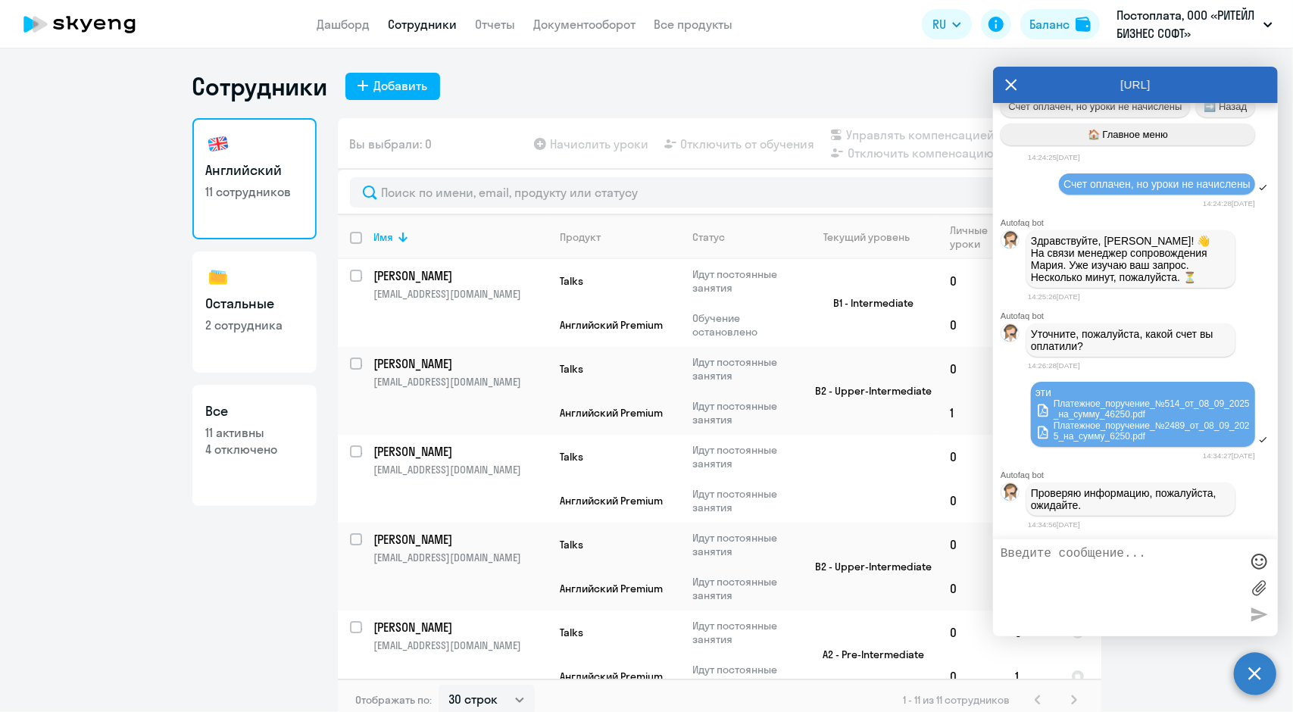
click at [351, 240] on input "deselect all" at bounding box center [365, 247] width 30 height 30
checkbox input "true"
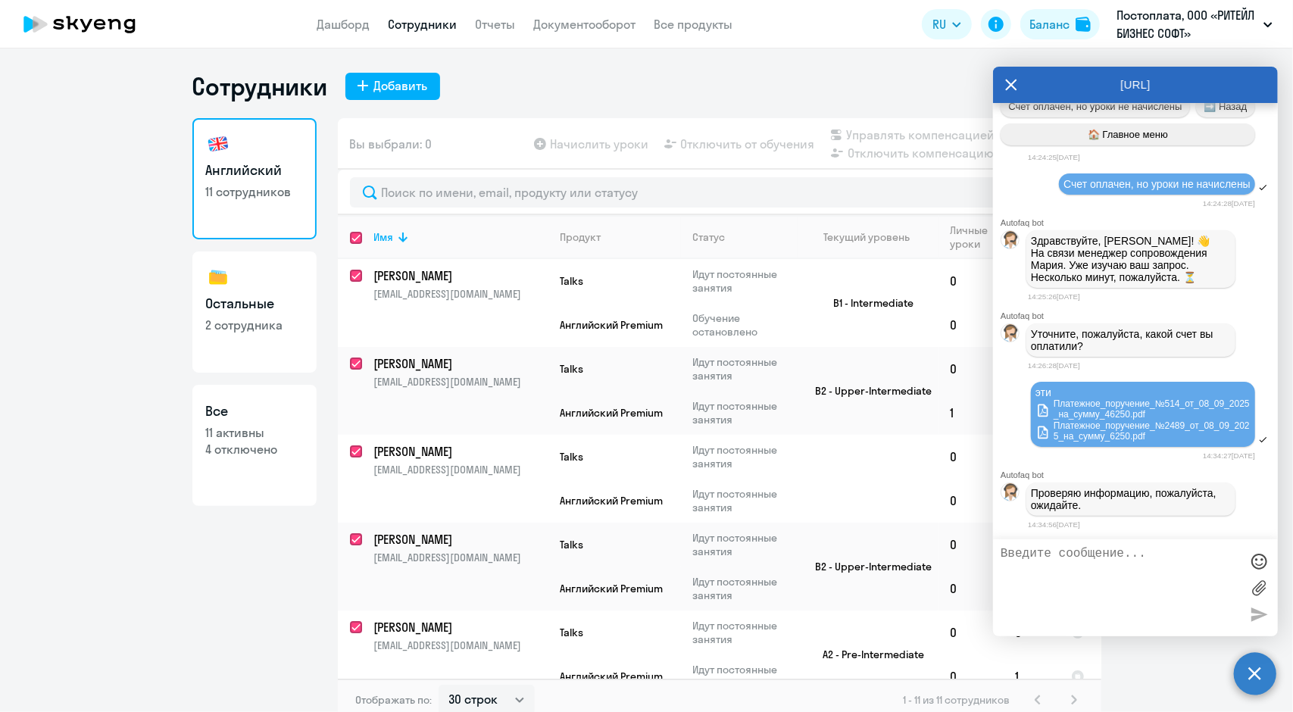
checkbox input "true"
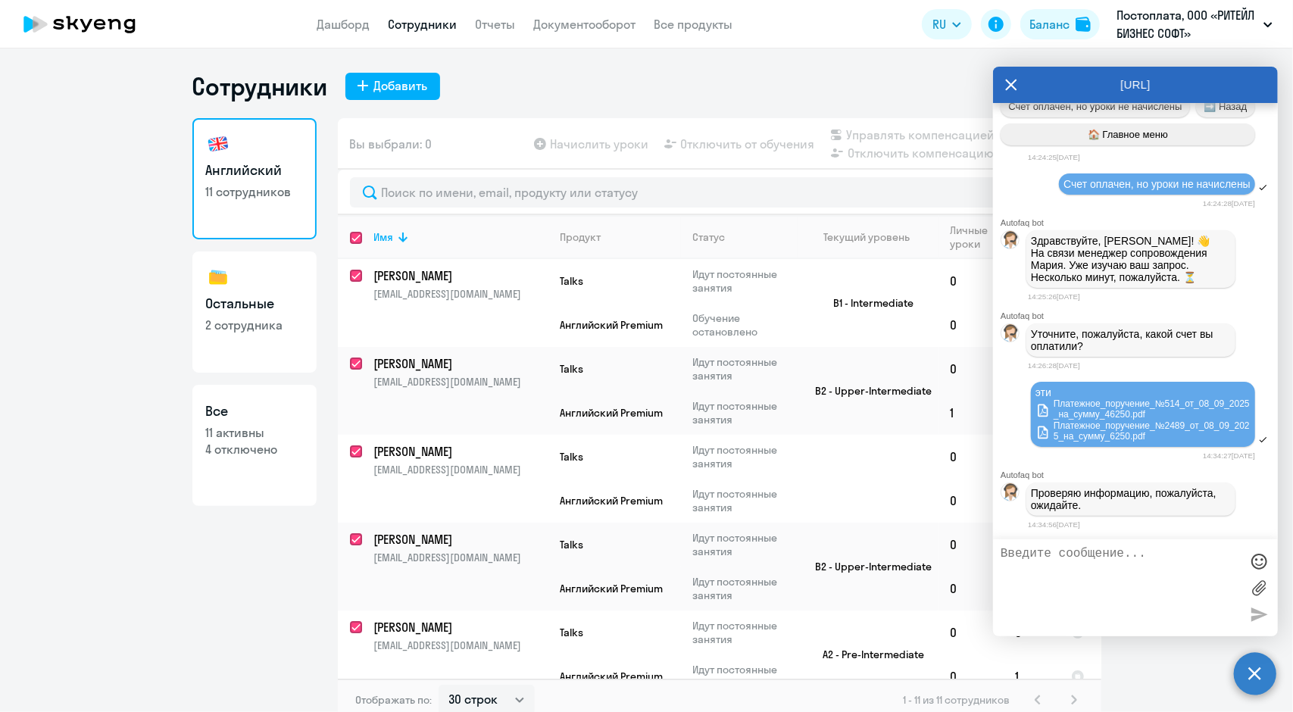
checkbox input "true"
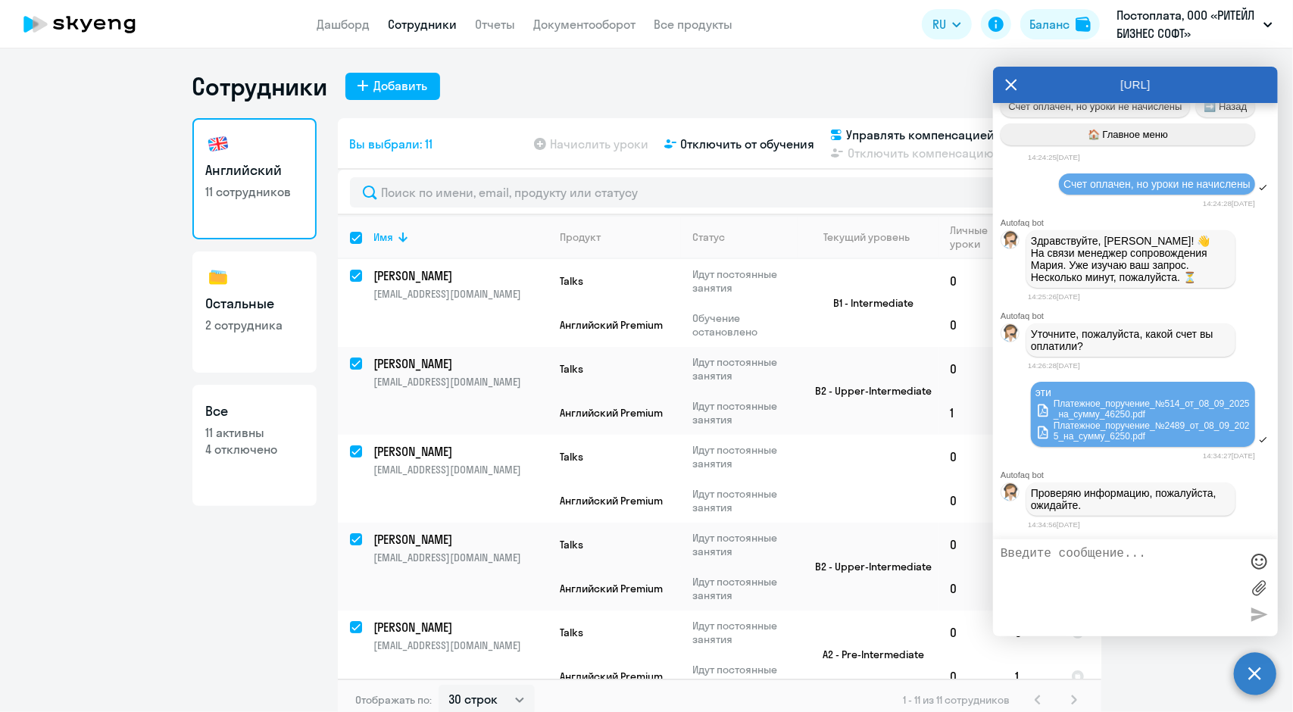
click at [350, 239] on input "select all" at bounding box center [365, 247] width 30 height 30
checkbox input "false"
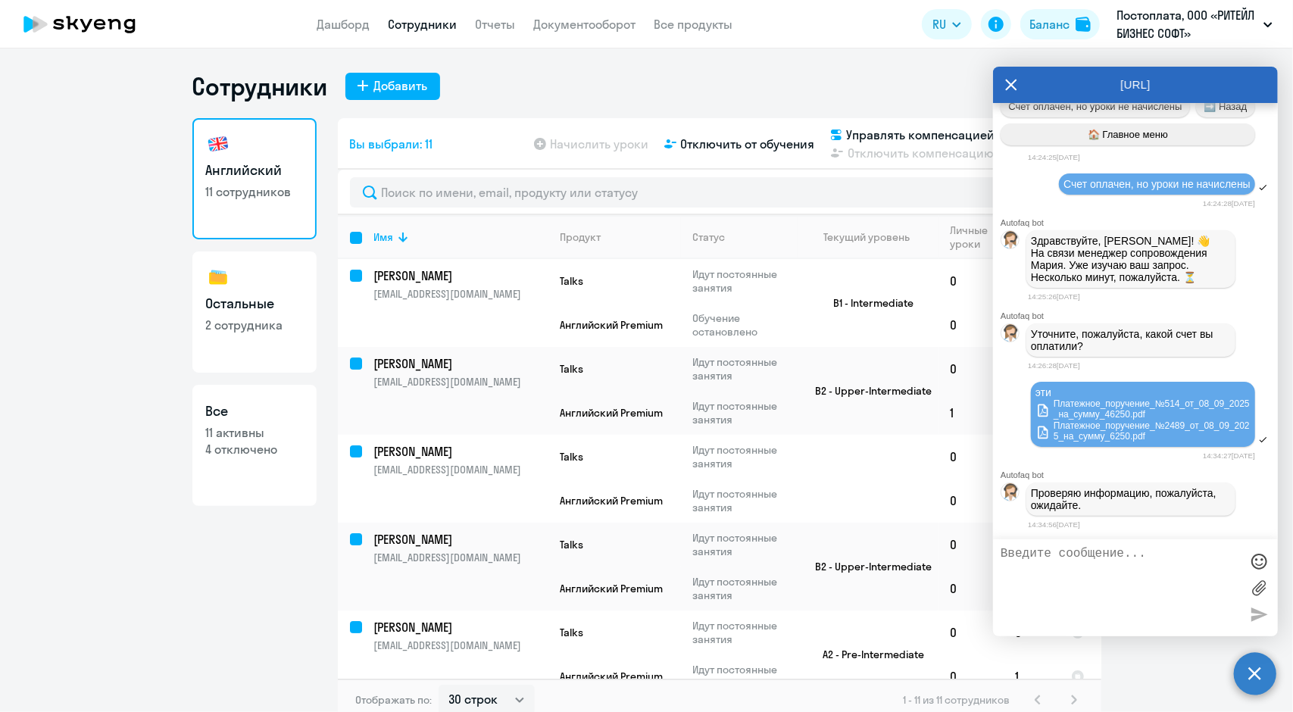
checkbox input "false"
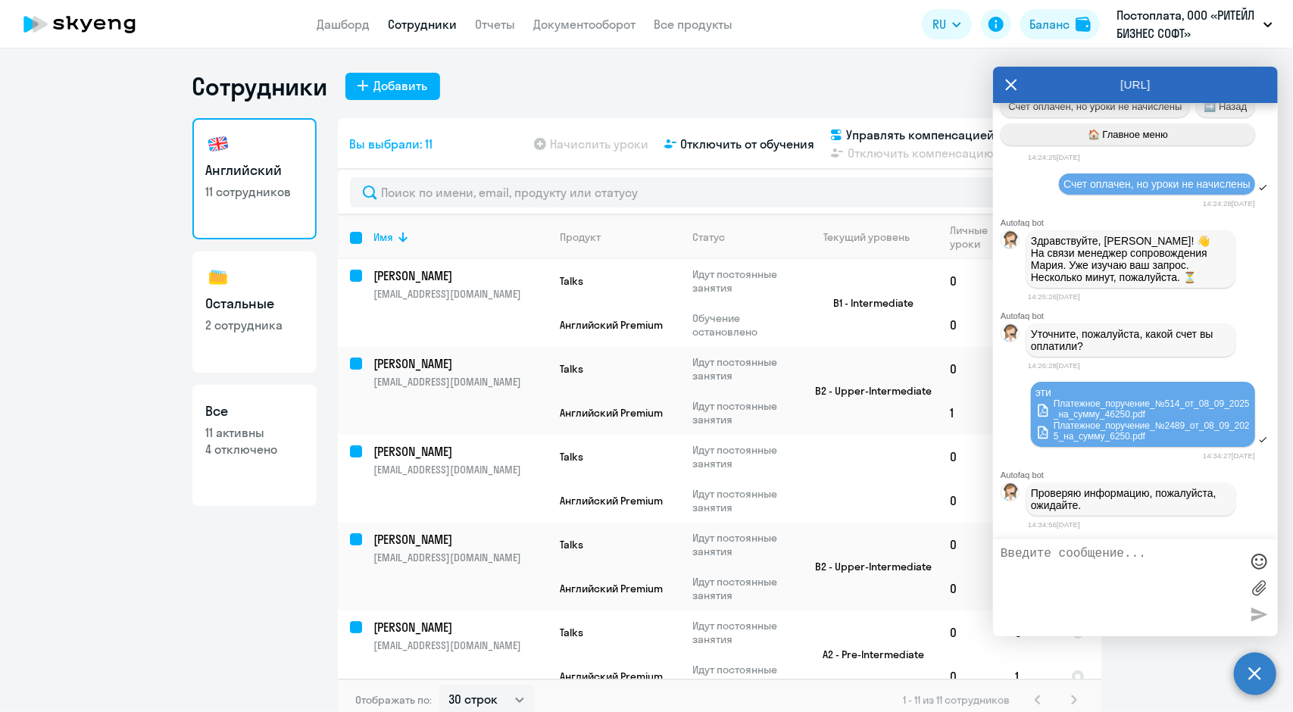
checkbox input "false"
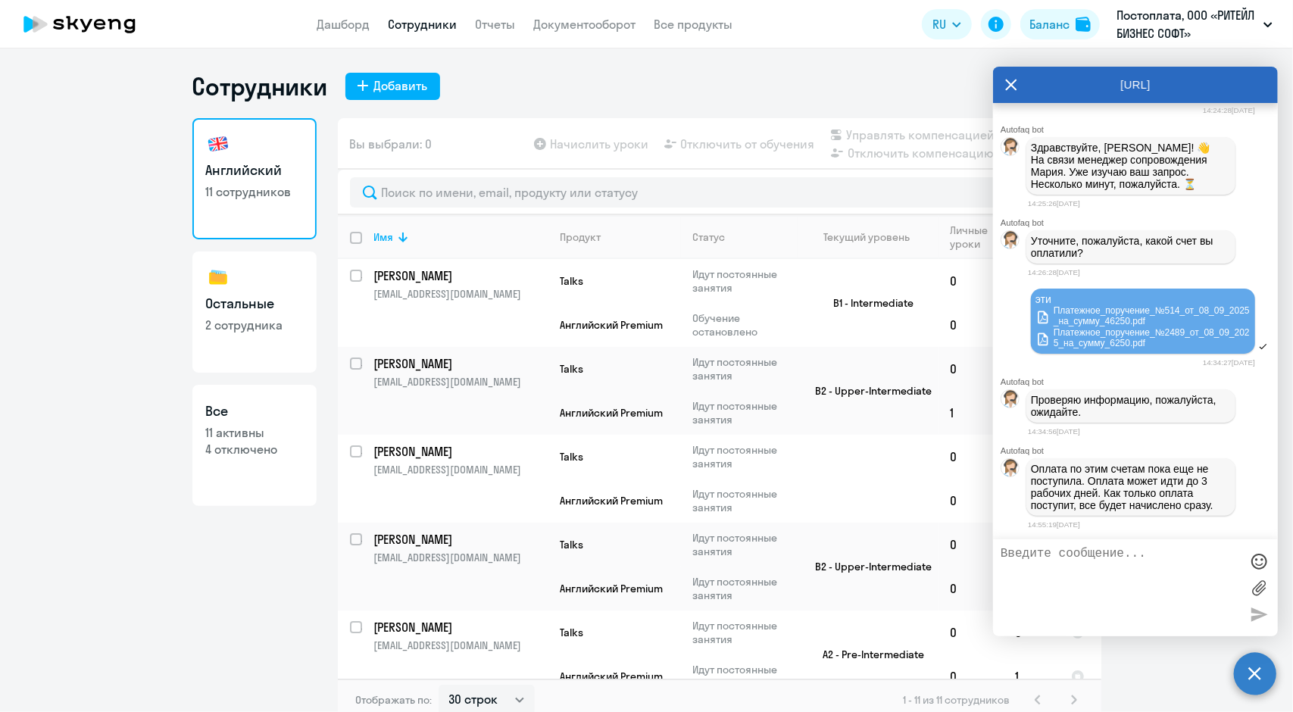
scroll to position [12906, 0]
